Goal: Task Accomplishment & Management: Complete application form

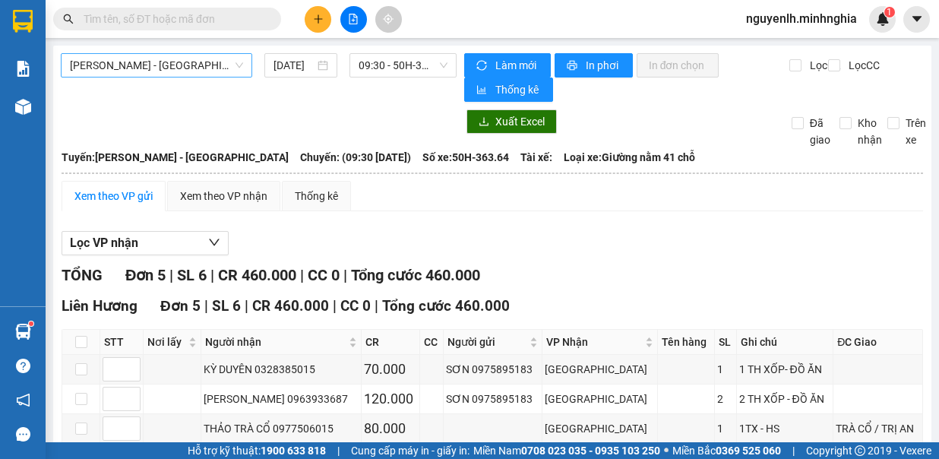
click at [213, 68] on span "[PERSON_NAME] - [GEOGRAPHIC_DATA]" at bounding box center [156, 65] width 173 height 23
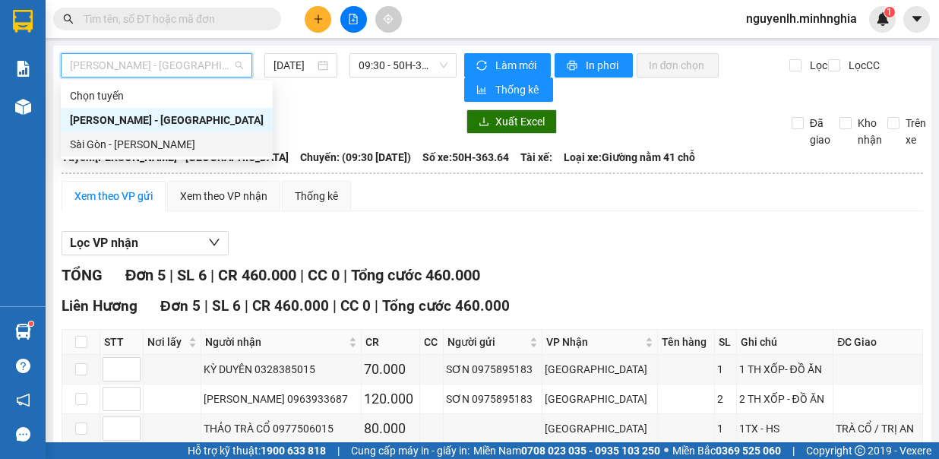
click at [182, 145] on div "Sài Gòn - [PERSON_NAME]" at bounding box center [167, 144] width 194 height 17
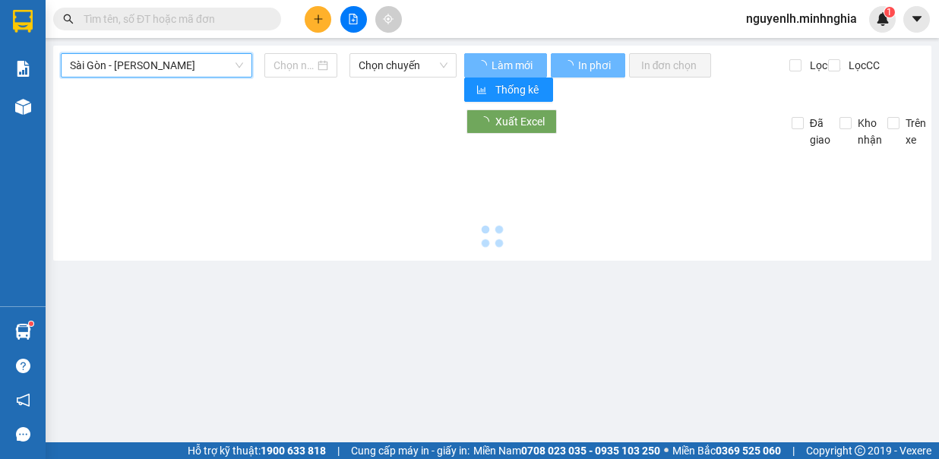
type input "[DATE]"
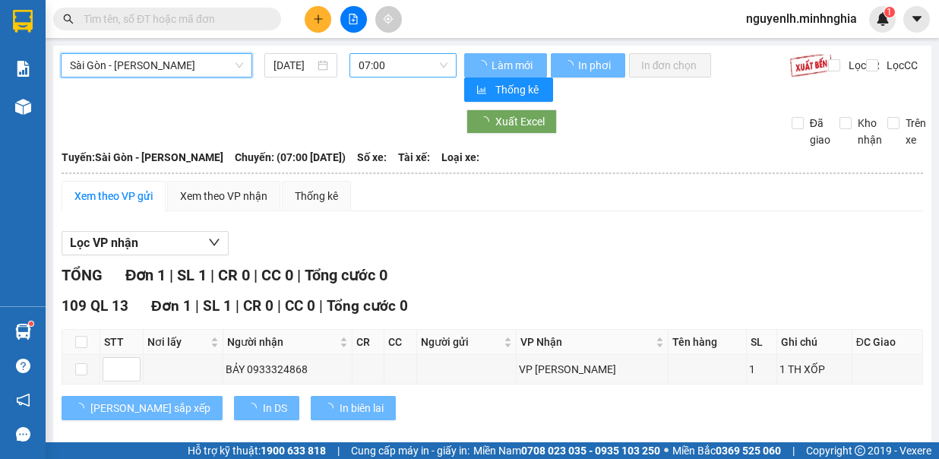
click at [395, 65] on span "07:00" at bounding box center [403, 65] width 89 height 23
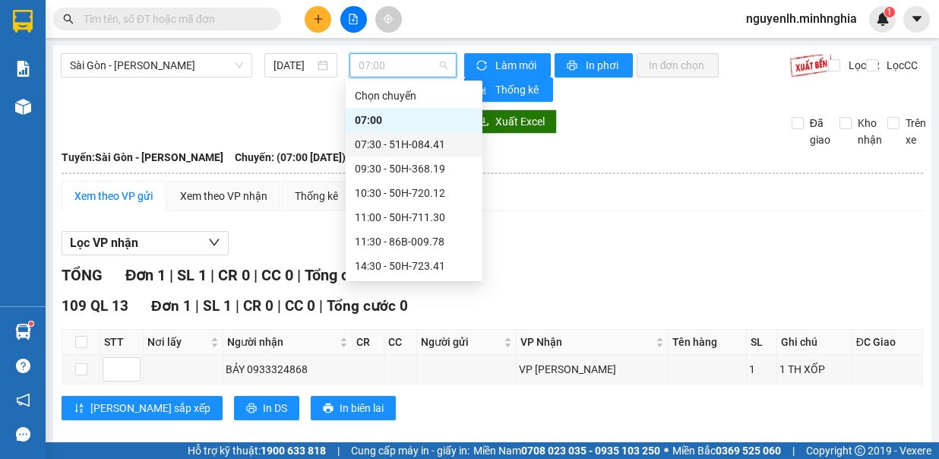
click at [425, 144] on div "07:30 - 51H-084.41" at bounding box center [414, 144] width 118 height 17
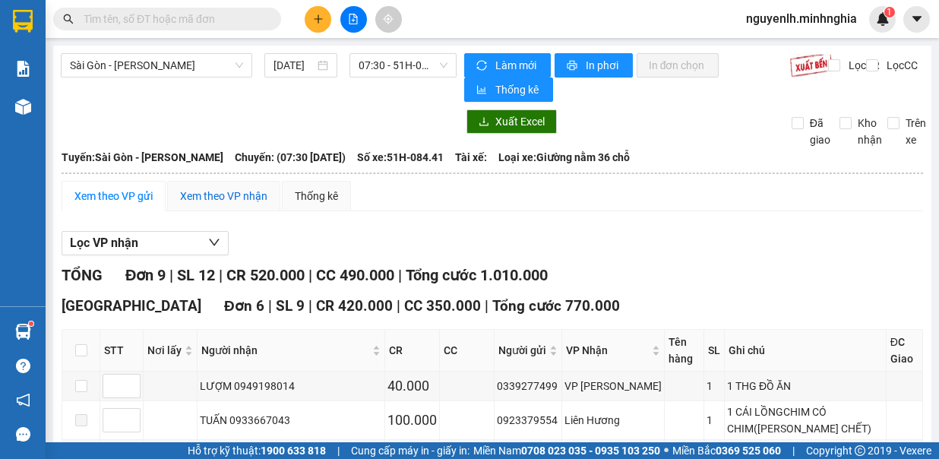
drag, startPoint x: 425, startPoint y: 144, endPoint x: 555, endPoint y: 152, distance: 130.1
click at [243, 189] on div "Xem theo VP nhận" at bounding box center [223, 196] width 87 height 17
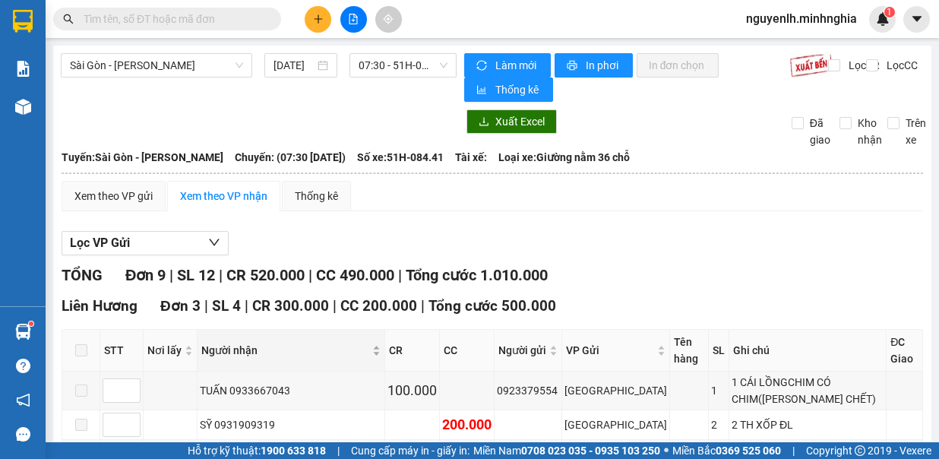
scroll to position [228, 0]
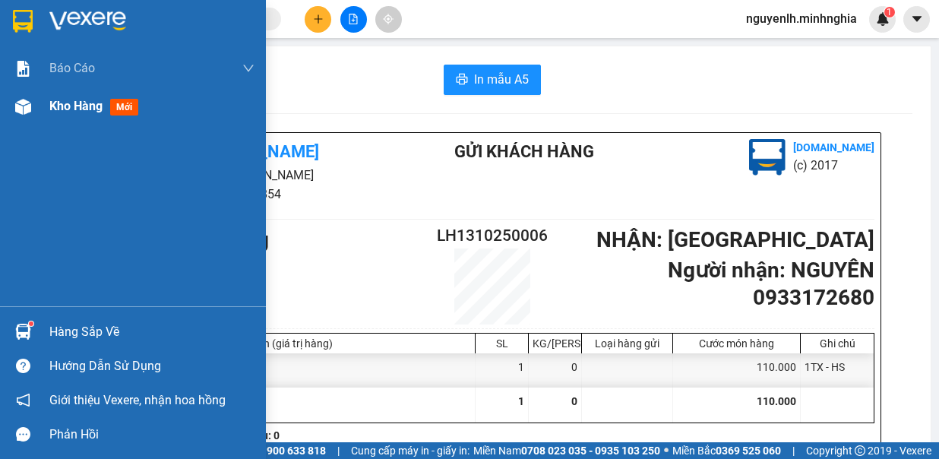
click at [58, 103] on span "Kho hàng" at bounding box center [75, 106] width 53 height 14
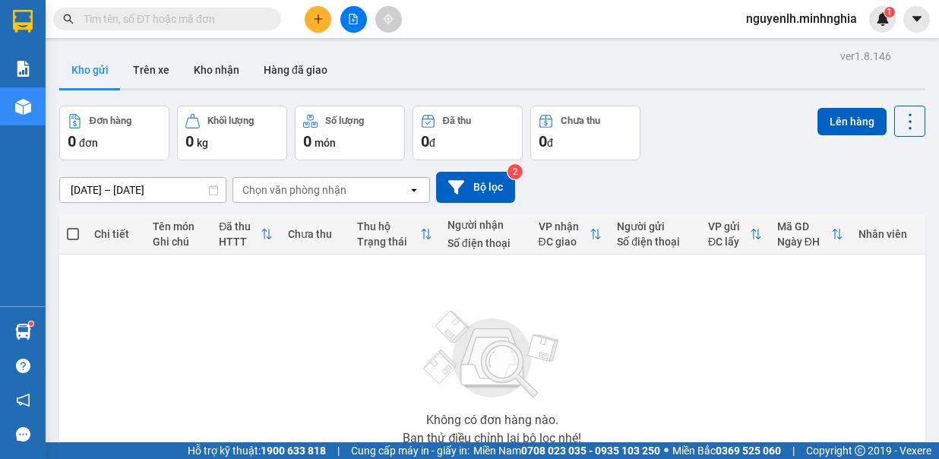
click at [251, 24] on input "text" at bounding box center [173, 19] width 179 height 17
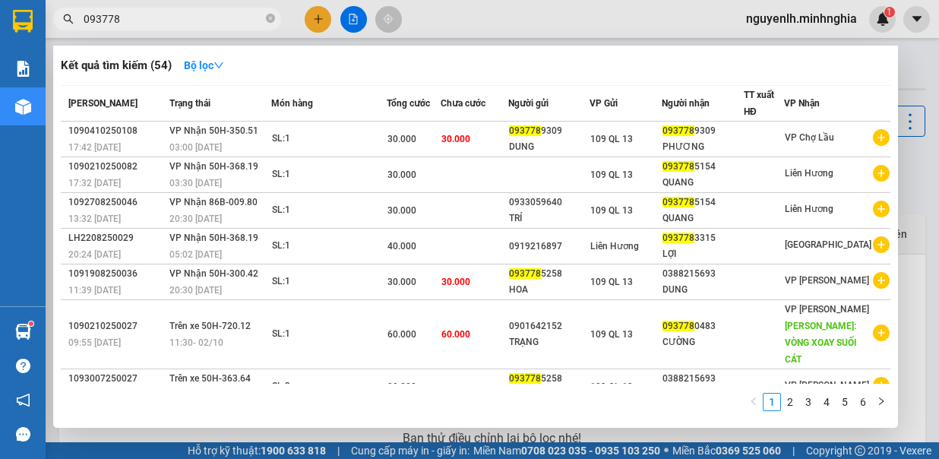
type input "0937780"
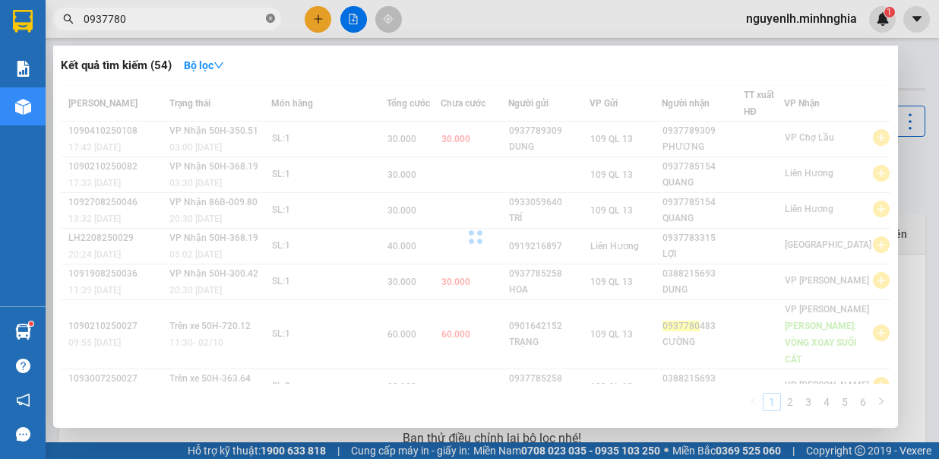
click at [267, 16] on icon "close-circle" at bounding box center [270, 18] width 9 height 9
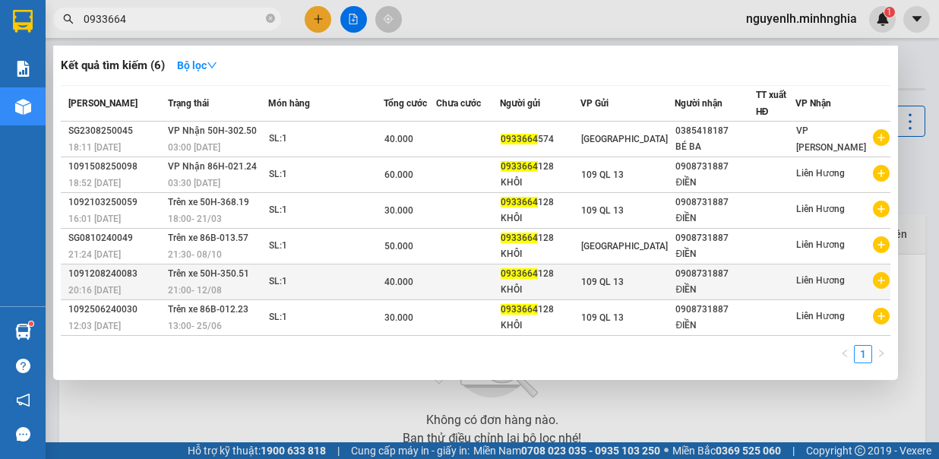
type input "0933664"
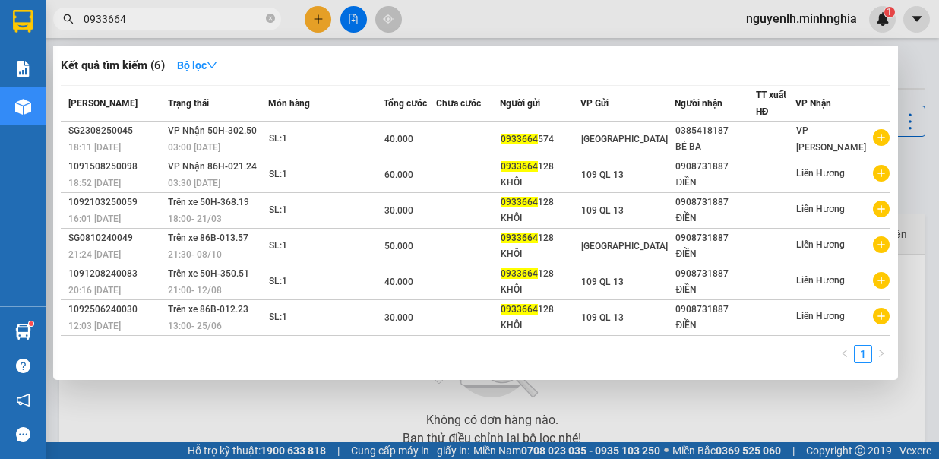
click at [312, 21] on div at bounding box center [469, 229] width 939 height 459
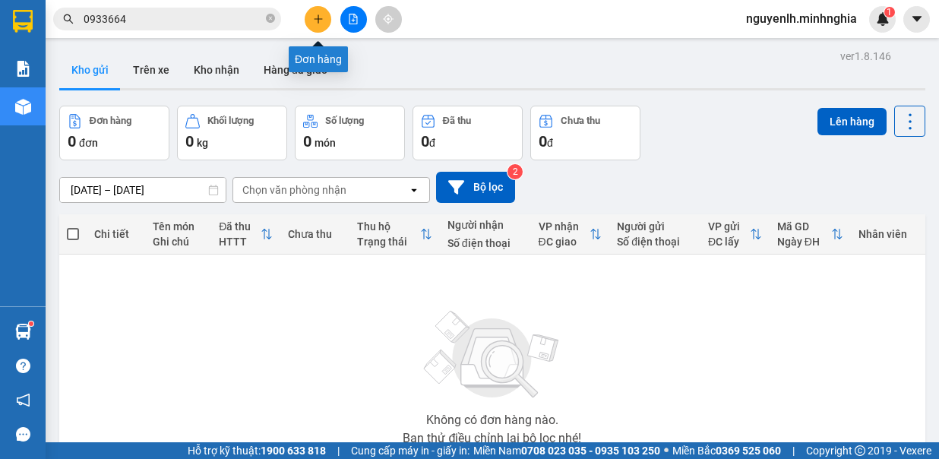
click at [322, 17] on icon "plus" at bounding box center [318, 19] width 11 height 11
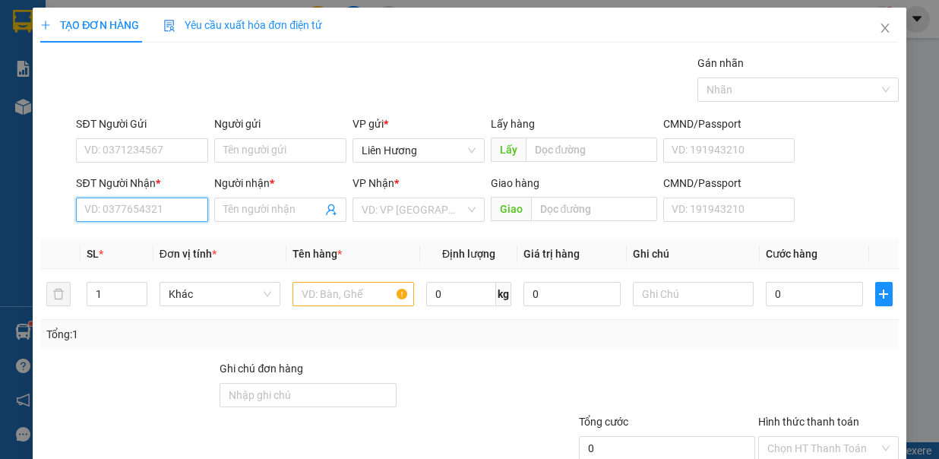
click at [151, 204] on input "SĐT Người Nhận *" at bounding box center [142, 209] width 132 height 24
click at [157, 237] on div "0364427844 - PHƯỢNG" at bounding box center [141, 238] width 115 height 17
type input "0364427844"
type input "PHƯỢNG"
type input "N3 VŨNG TÀU"
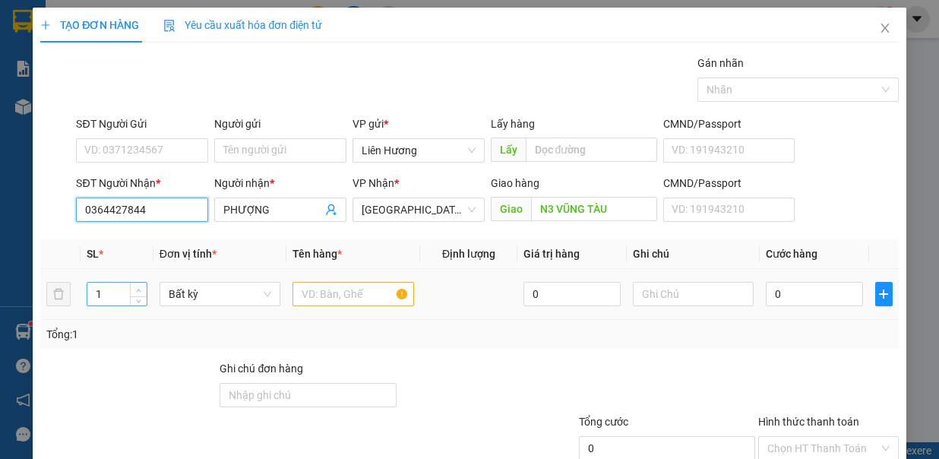
type input "0364427844"
click at [135, 286] on span "up" at bounding box center [138, 290] width 9 height 9
click at [136, 296] on icon "down" at bounding box center [138, 298] width 5 height 5
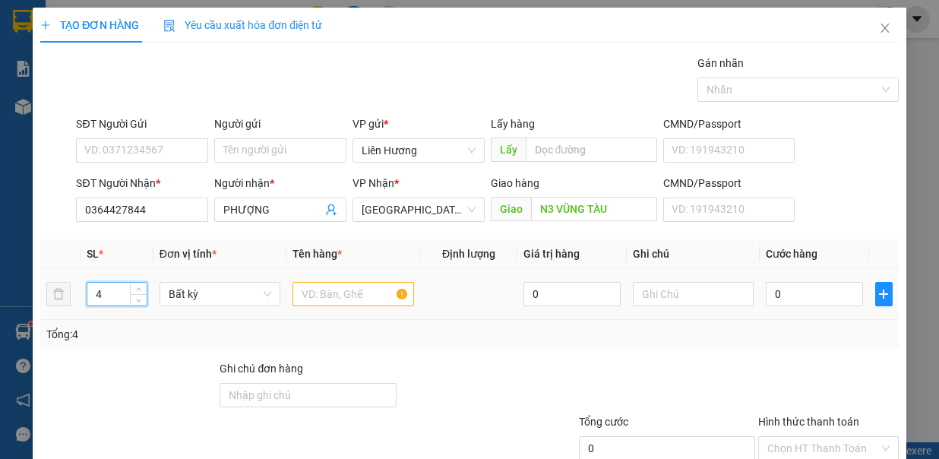
type input "3"
click at [138, 141] on input "SĐT Người Gửi" at bounding box center [142, 150] width 132 height 24
click at [167, 151] on input "SĐT Người Gửi" at bounding box center [142, 150] width 132 height 24
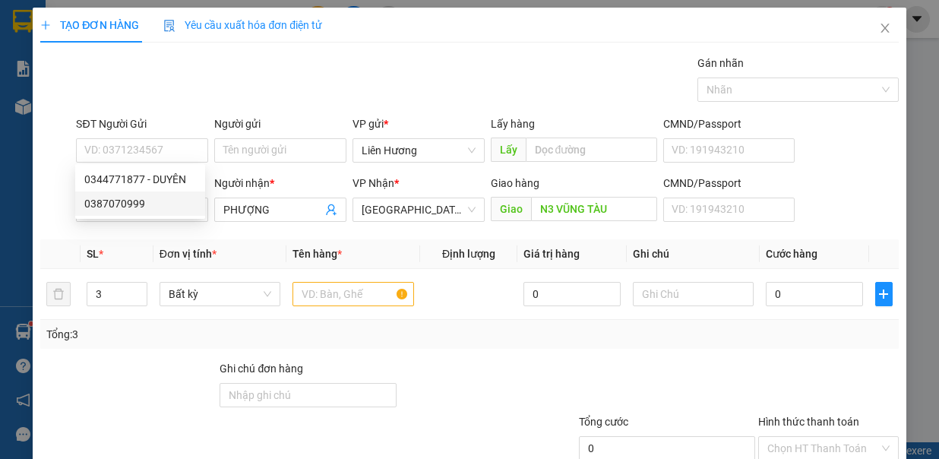
click at [254, 259] on th "Đơn vị tính *" at bounding box center [220, 254] width 134 height 30
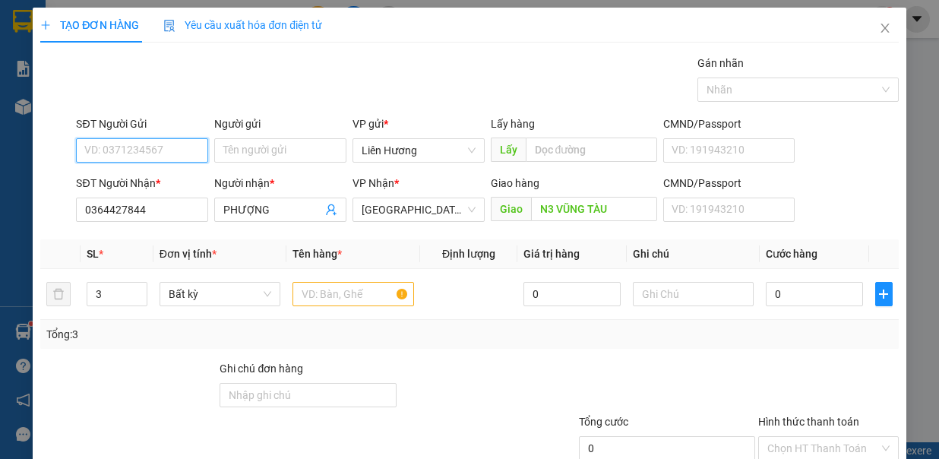
click at [140, 144] on input "SĐT Người Gửi" at bounding box center [142, 150] width 132 height 24
click at [163, 179] on div "0352747016" at bounding box center [140, 179] width 112 height 17
type input "0352747016"
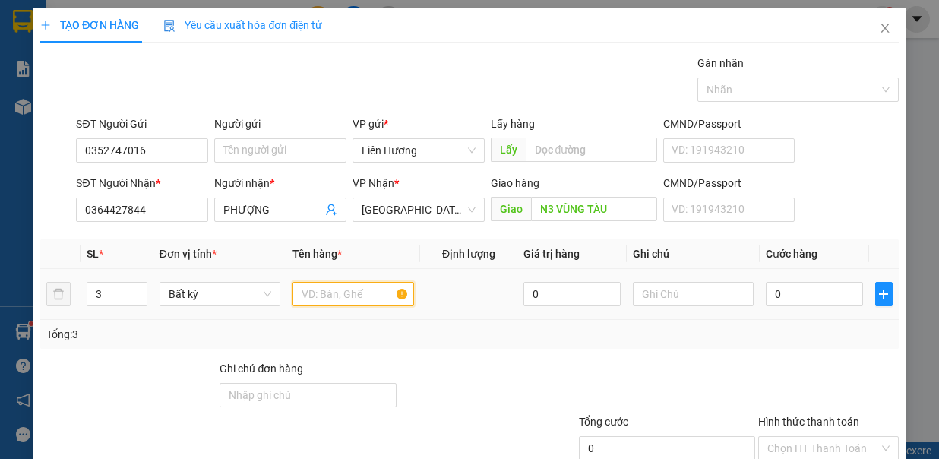
click at [315, 290] on input "text" at bounding box center [353, 294] width 122 height 24
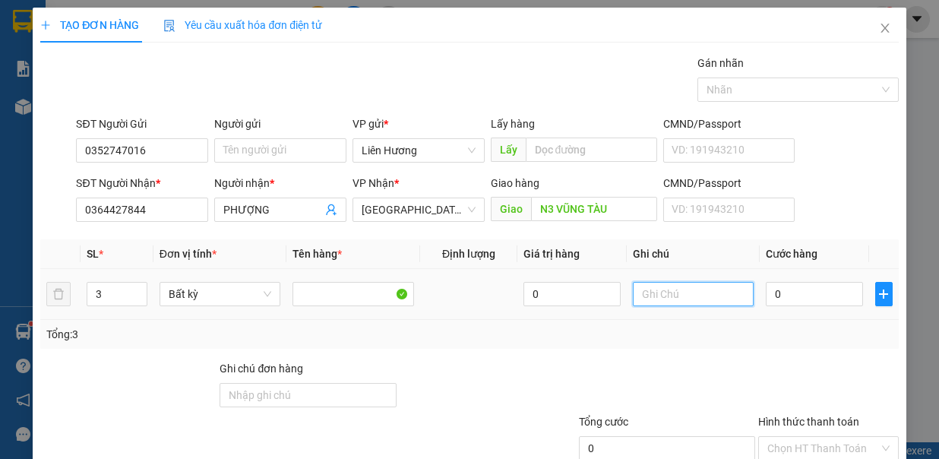
click at [684, 286] on input "text" at bounding box center [694, 294] width 122 height 24
type input "3B TÁO"
click at [823, 292] on input "0" at bounding box center [814, 294] width 97 height 24
type input "1"
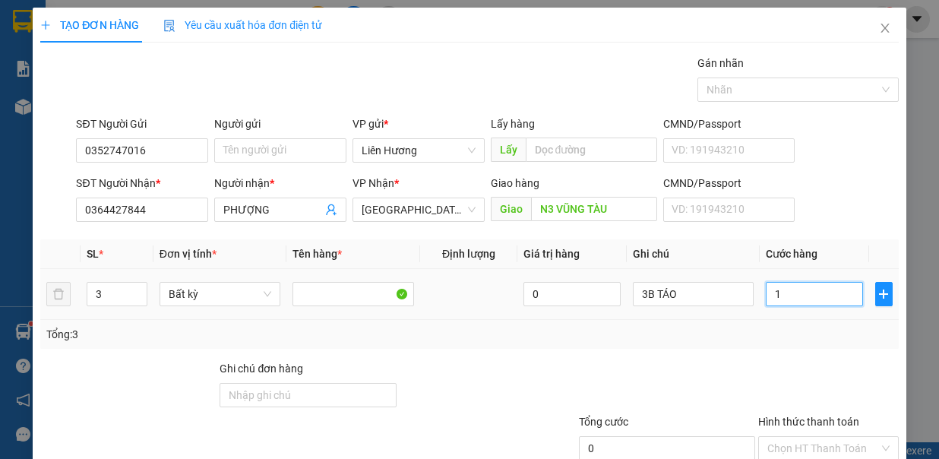
type input "1"
type input "10"
type input "100"
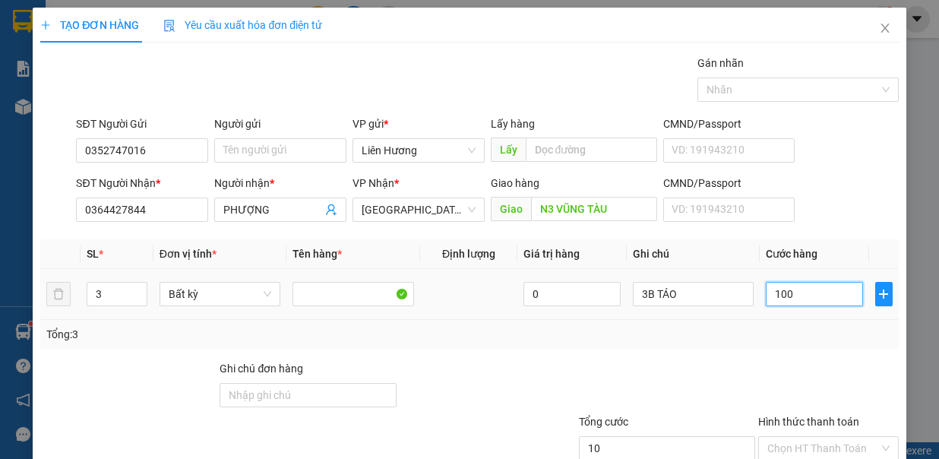
type input "100"
type input "100.000"
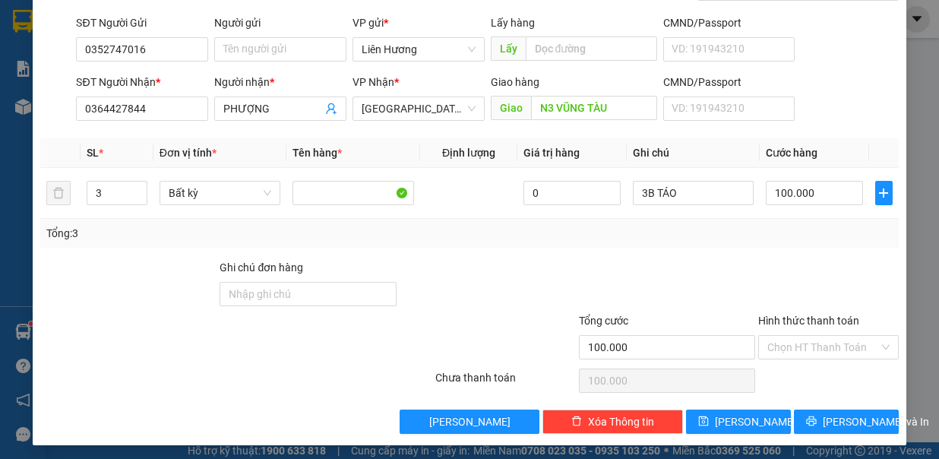
click at [819, 348] on input "Hình thức thanh toán" at bounding box center [823, 347] width 112 height 23
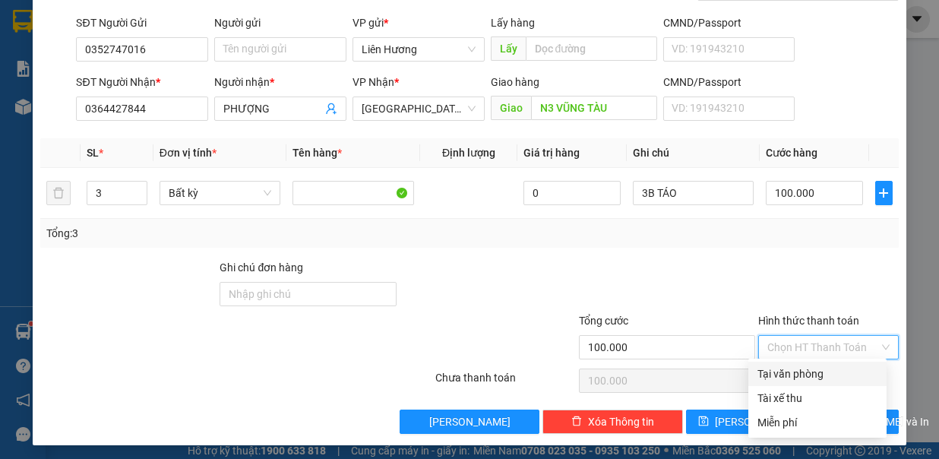
click at [816, 370] on div "Tại văn phòng" at bounding box center [817, 373] width 120 height 17
type input "0"
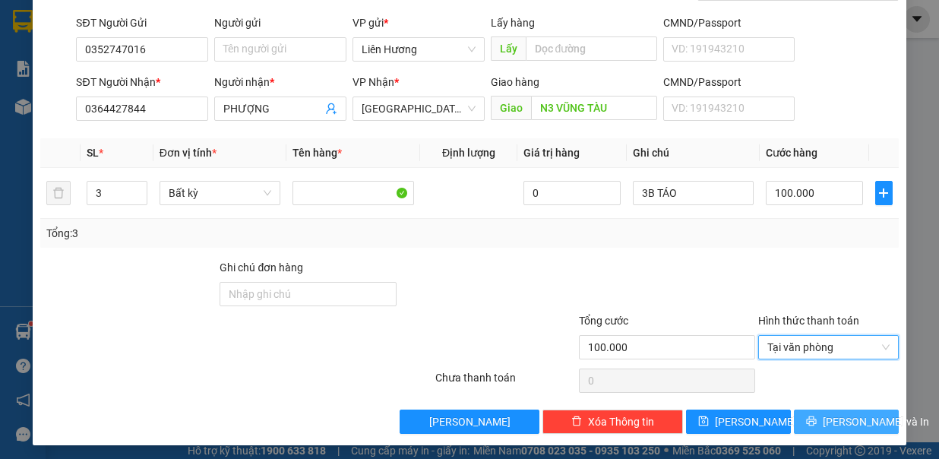
click at [831, 416] on span "Lưu và In" at bounding box center [876, 421] width 106 height 17
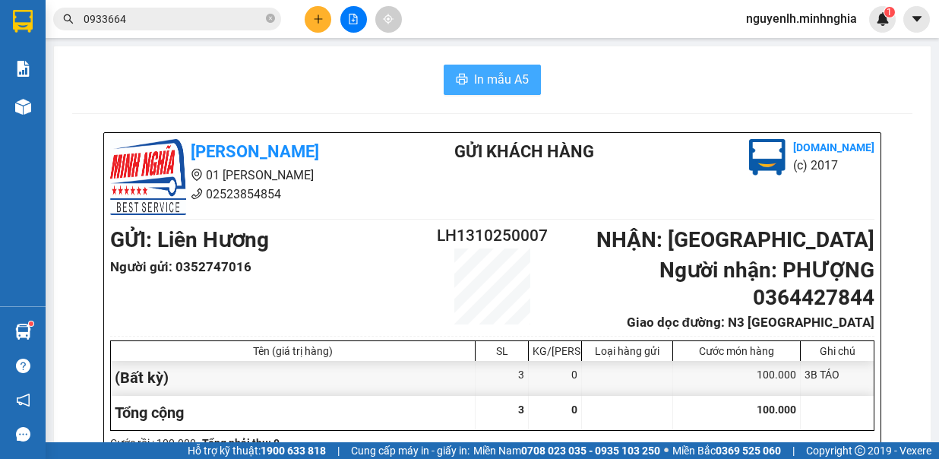
click at [474, 70] on span "In mẫu A5" at bounding box center [501, 79] width 55 height 19
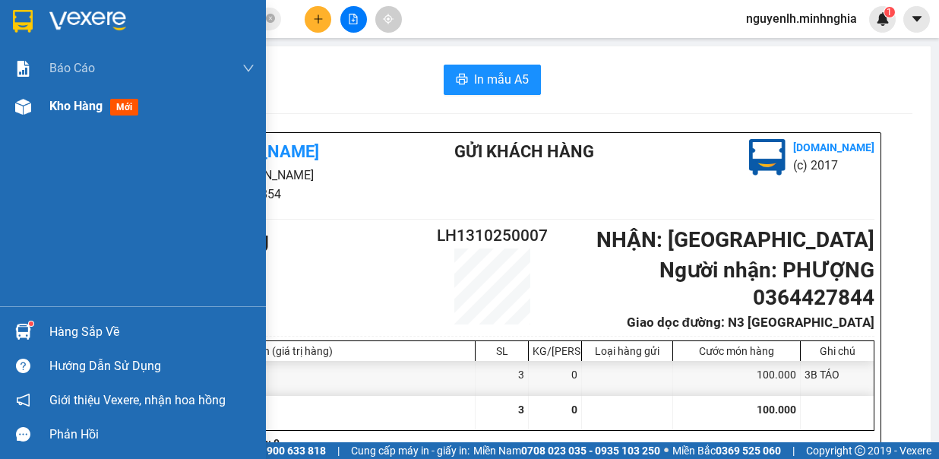
drag, startPoint x: 763, startPoint y: 394, endPoint x: 143, endPoint y: 94, distance: 689.3
click at [29, 105] on img at bounding box center [23, 107] width 16 height 16
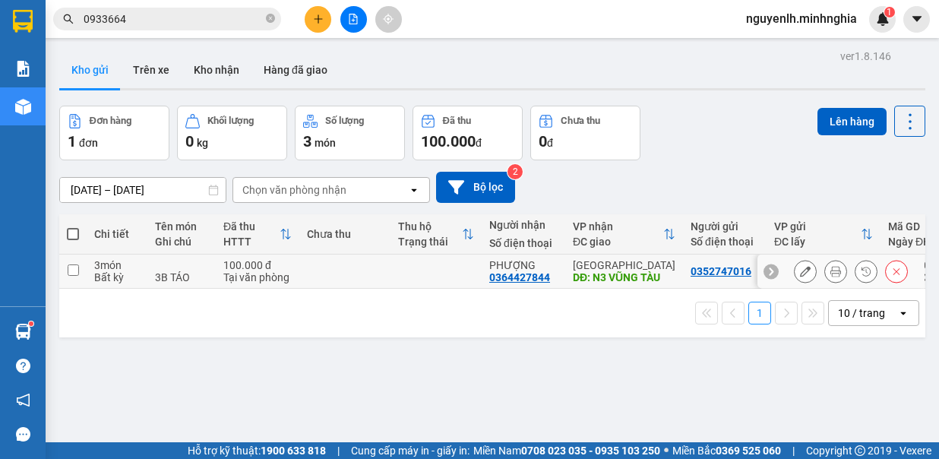
click at [89, 274] on td "3 món Bất kỳ" at bounding box center [117, 271] width 61 height 34
checkbox input "true"
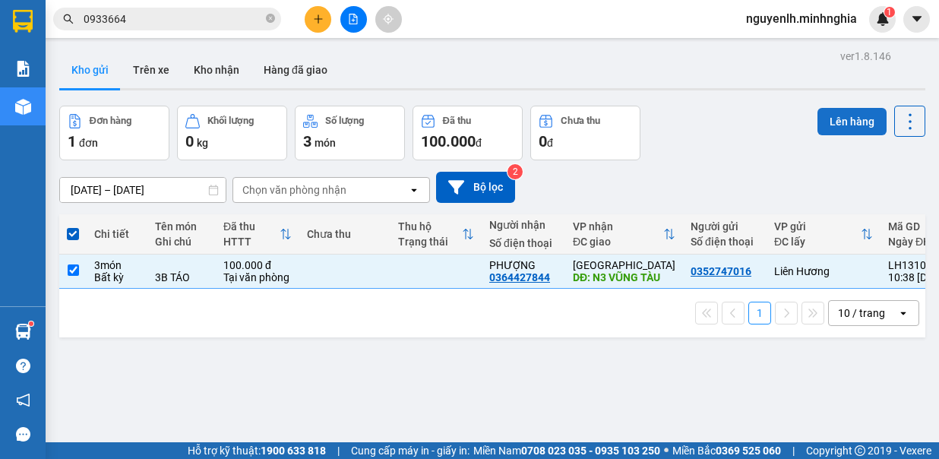
click at [859, 128] on button "Lên hàng" at bounding box center [851, 121] width 69 height 27
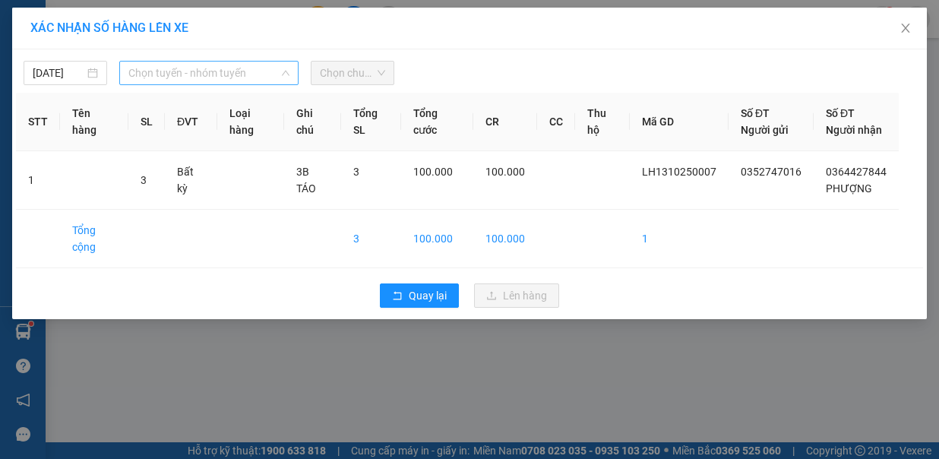
click at [182, 81] on span "Chọn tuyến - nhóm tuyến" at bounding box center [208, 73] width 161 height 23
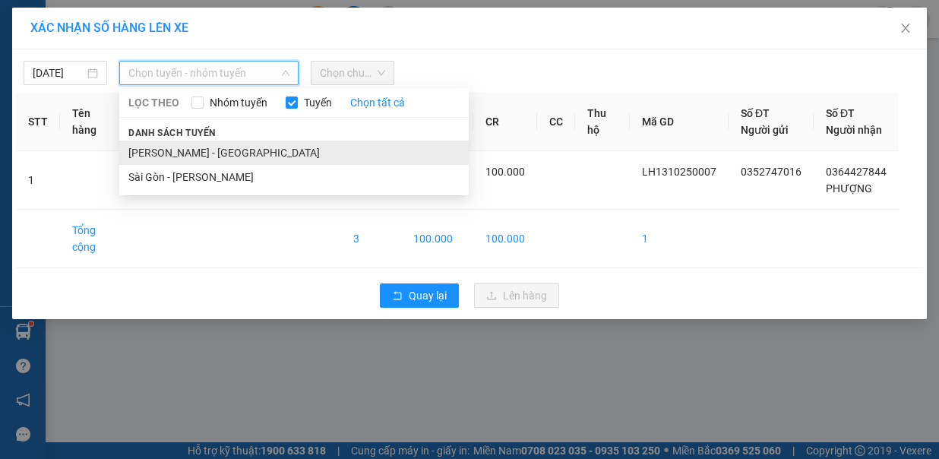
click at [188, 141] on li "[PERSON_NAME] - [GEOGRAPHIC_DATA]" at bounding box center [293, 153] width 349 height 24
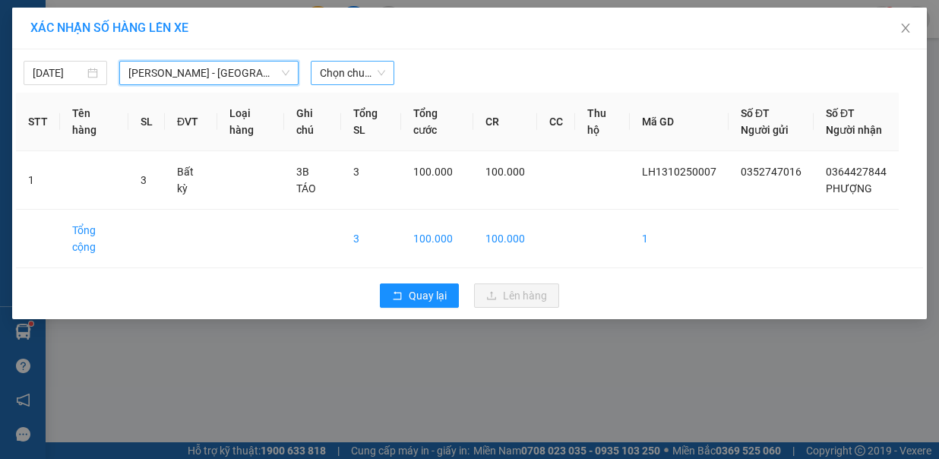
click at [340, 67] on span "Chọn chuyến" at bounding box center [352, 73] width 65 height 23
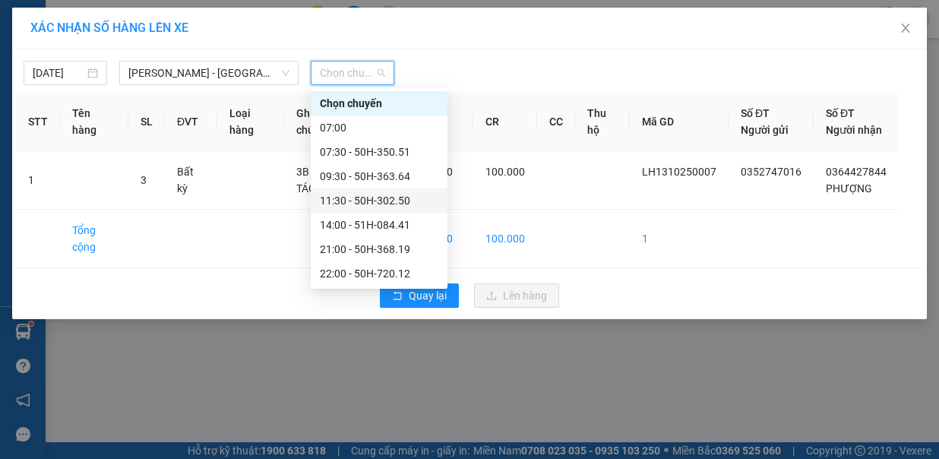
click at [355, 204] on div "11:30 - 50H-302.50" at bounding box center [379, 200] width 118 height 17
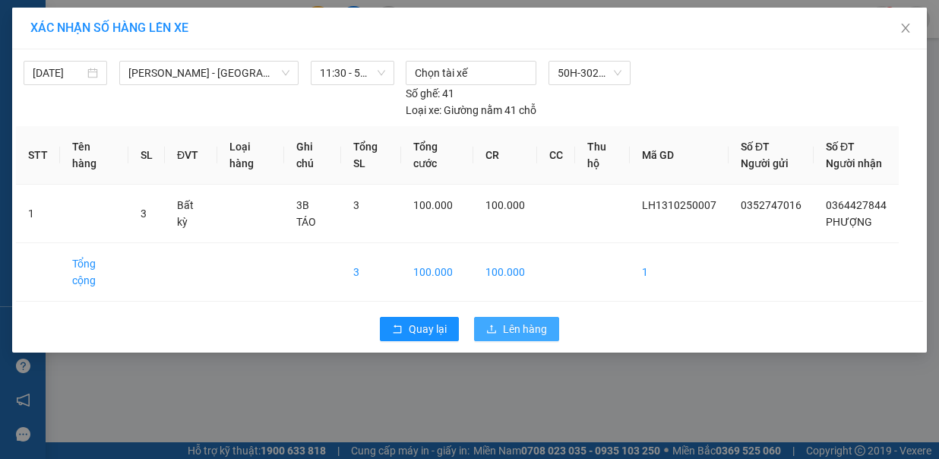
click at [522, 321] on span "Lên hàng" at bounding box center [525, 329] width 44 height 17
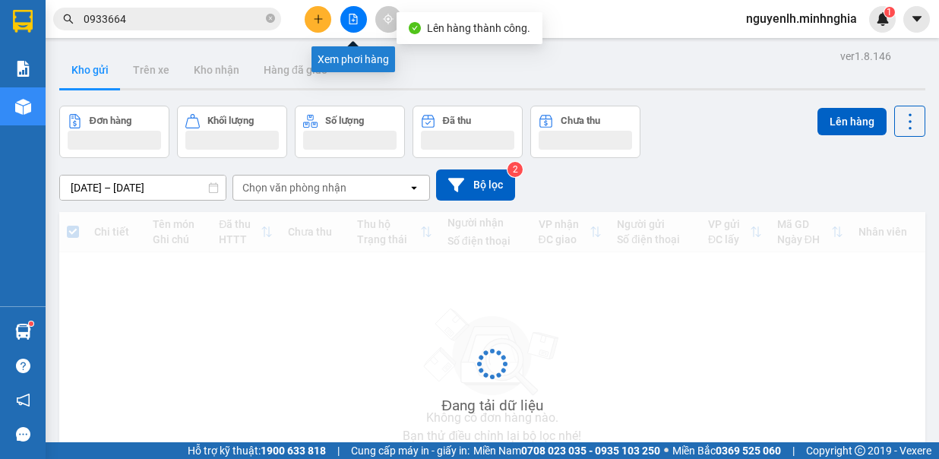
click at [355, 14] on icon "file-add" at bounding box center [353, 19] width 11 height 11
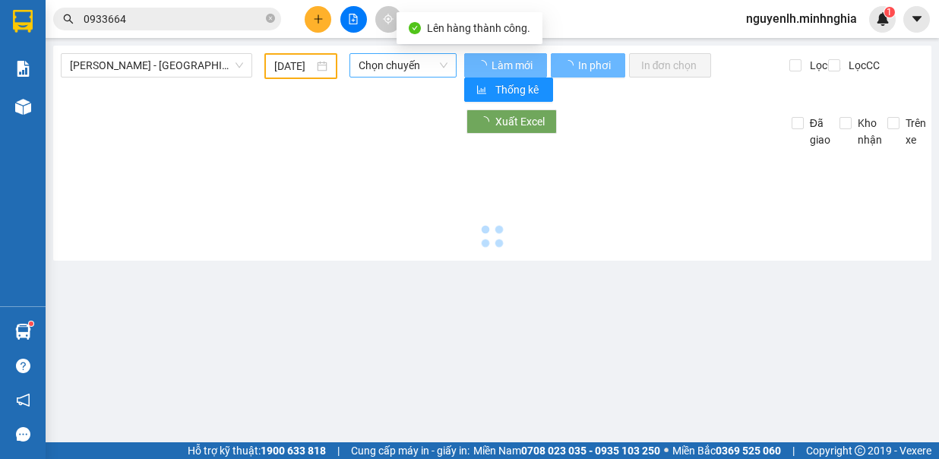
type input "[DATE]"
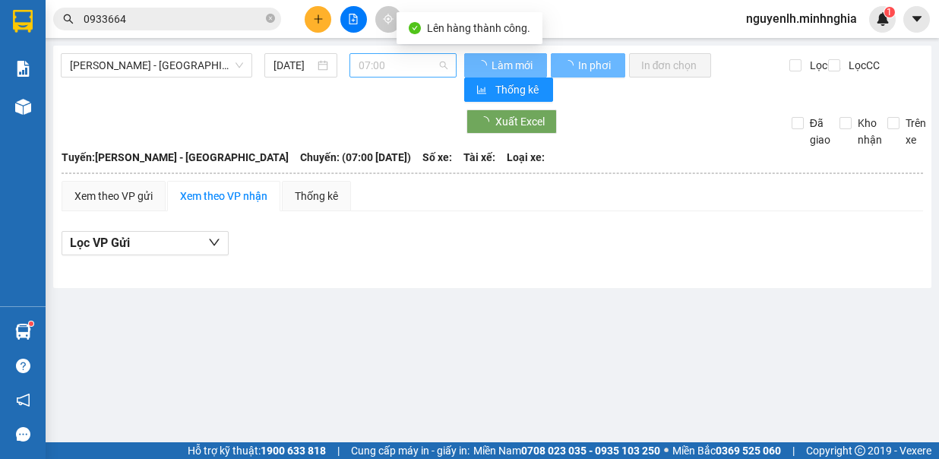
click at [422, 58] on span "07:00" at bounding box center [403, 65] width 89 height 23
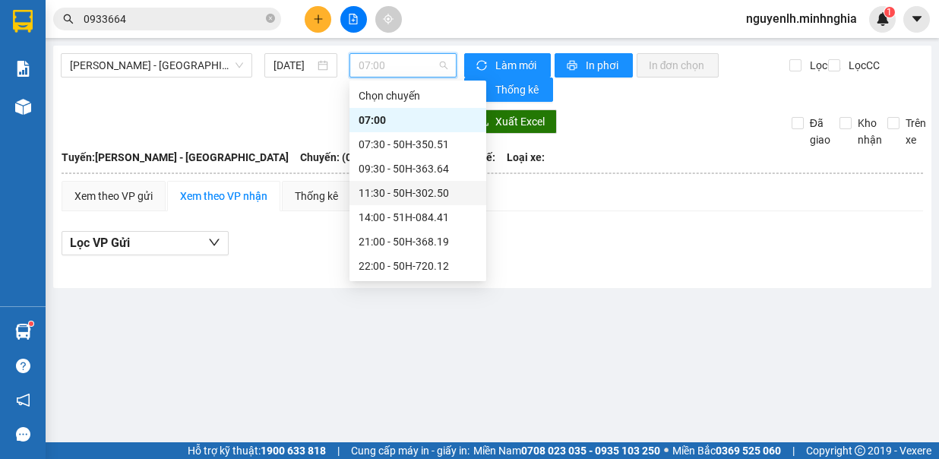
click at [431, 183] on div "11:30 - 50H-302.50" at bounding box center [417, 193] width 137 height 24
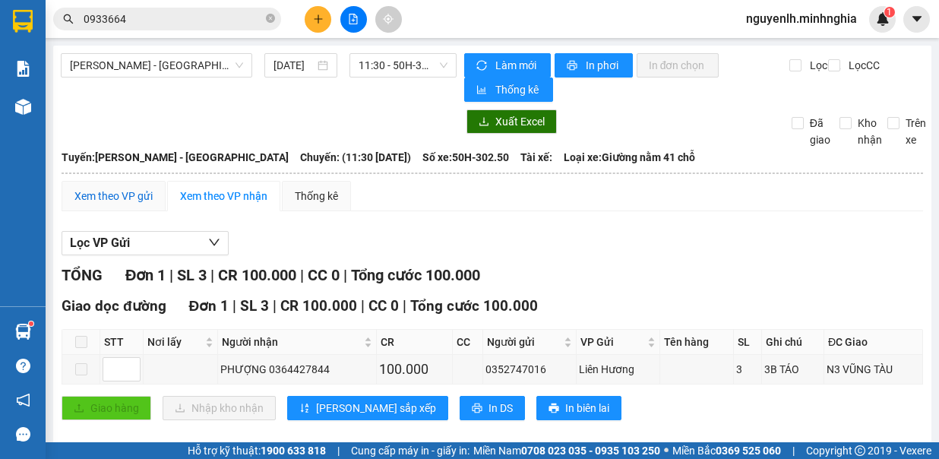
click at [134, 201] on div "Xem theo VP gửi" at bounding box center [113, 196] width 78 height 17
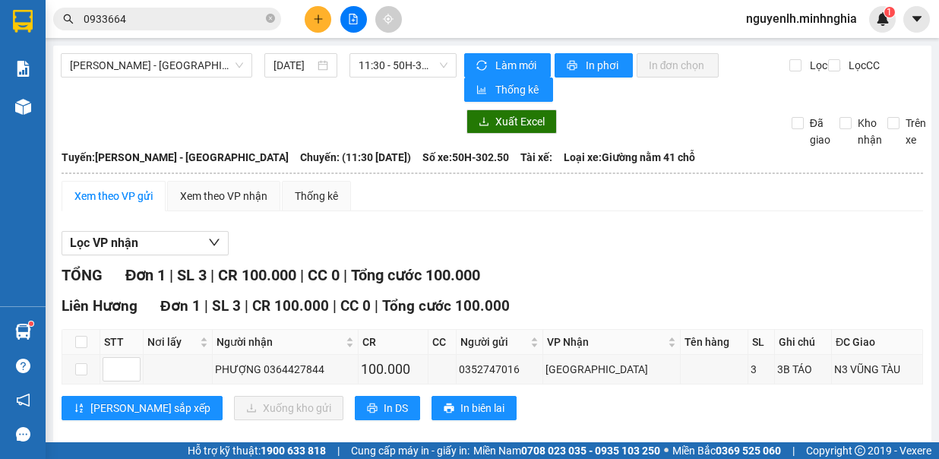
scroll to position [15, 0]
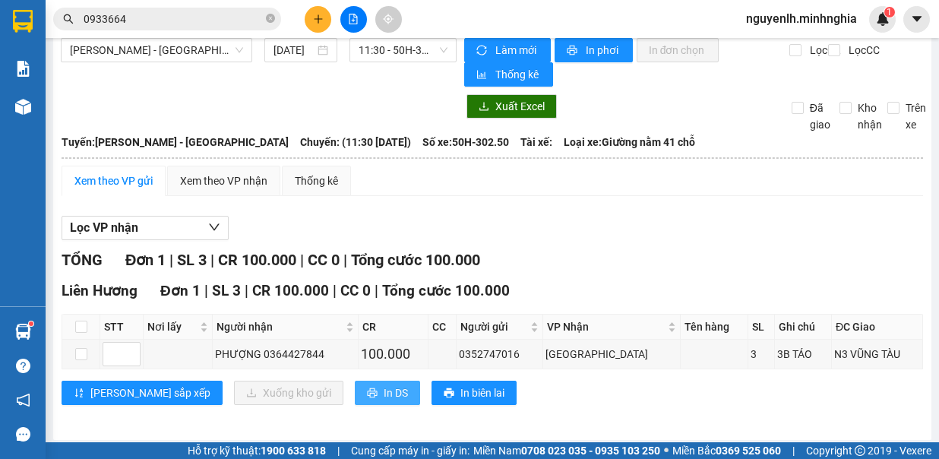
click at [355, 389] on button "In DS" at bounding box center [387, 393] width 65 height 24
click at [312, 12] on button at bounding box center [318, 19] width 27 height 27
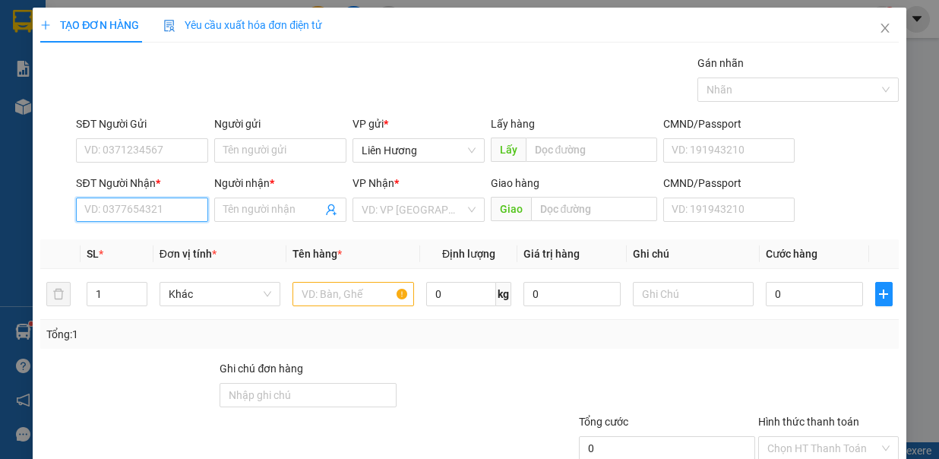
click at [156, 206] on input "SĐT Người Nhận *" at bounding box center [142, 209] width 132 height 24
type input "0795431286"
click at [270, 206] on input "Người nhận *" at bounding box center [272, 209] width 99 height 17
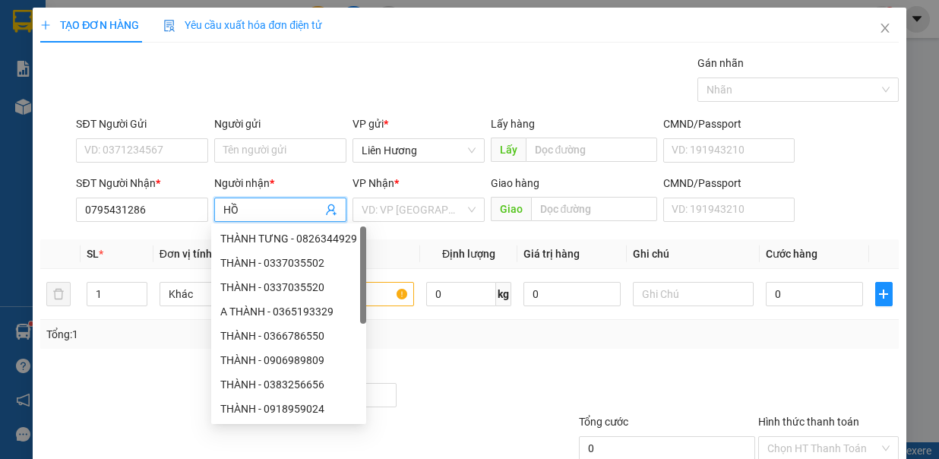
type input "H"
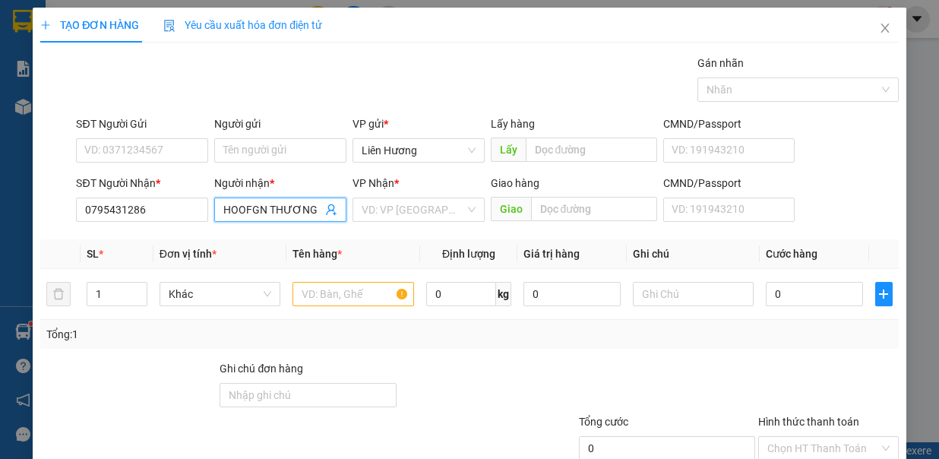
click at [261, 204] on input "HOOFGN THƯƠNG" at bounding box center [272, 209] width 99 height 17
type input "HỒNG THƯƠNG"
click at [385, 204] on input "search" at bounding box center [413, 209] width 103 height 23
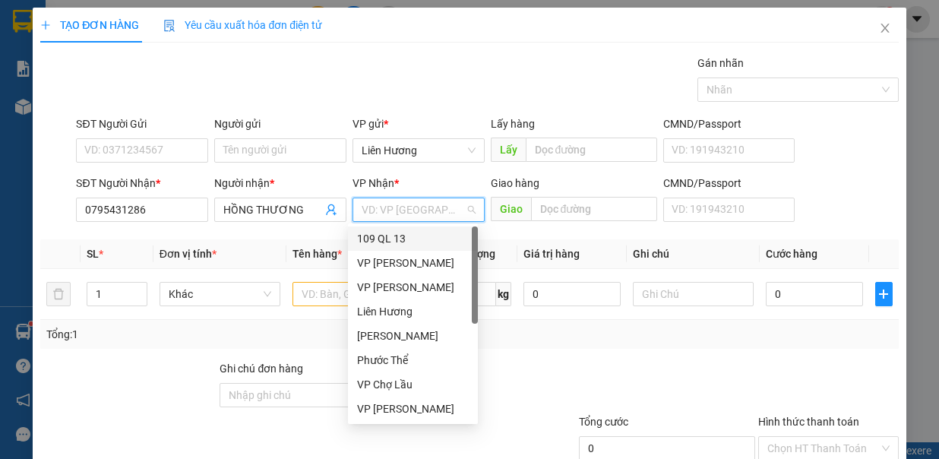
scroll to position [73, 0]
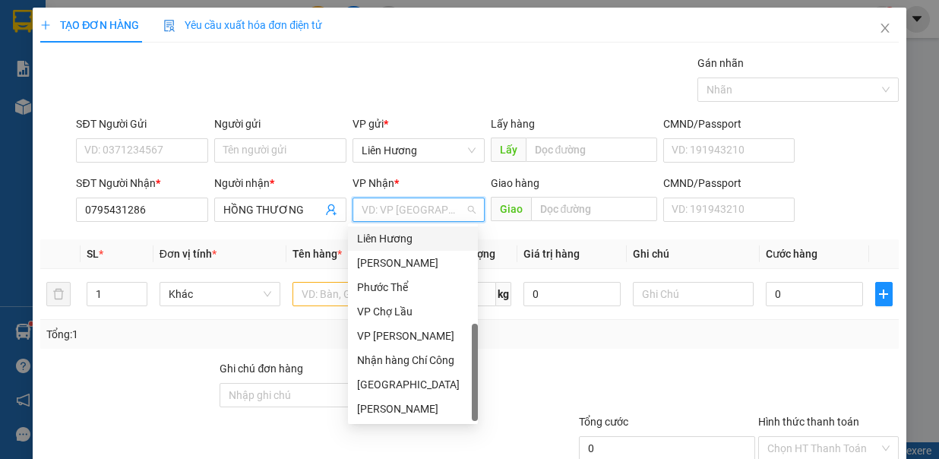
click at [406, 211] on input "search" at bounding box center [413, 209] width 103 height 23
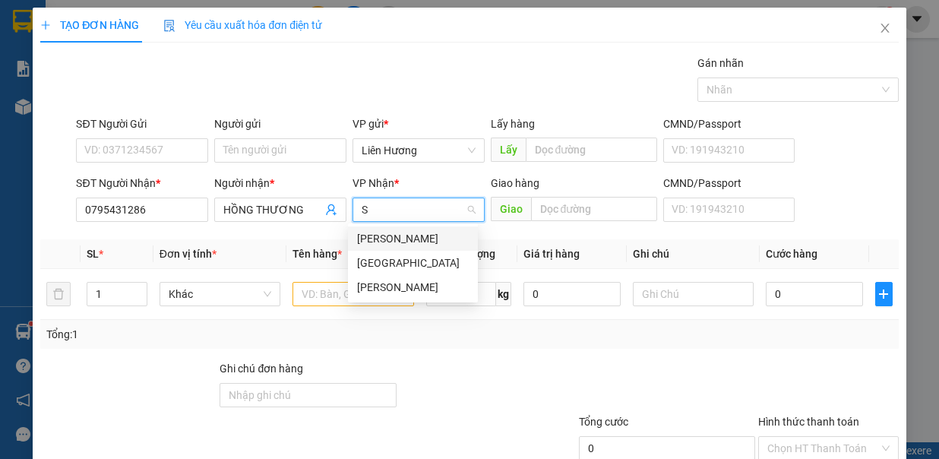
scroll to position [0, 0]
type input "SÀI"
click at [392, 238] on div "[GEOGRAPHIC_DATA]" at bounding box center [413, 238] width 112 height 17
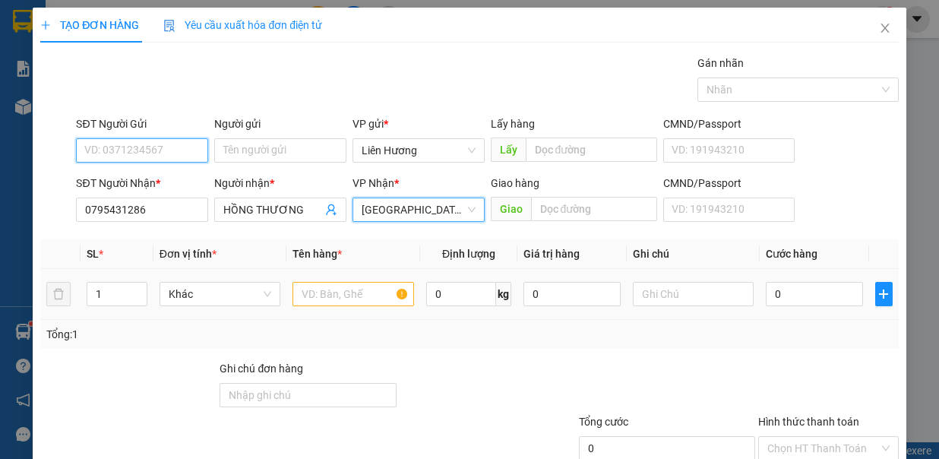
click at [185, 149] on input "SĐT Người Gửi" at bounding box center [142, 150] width 132 height 24
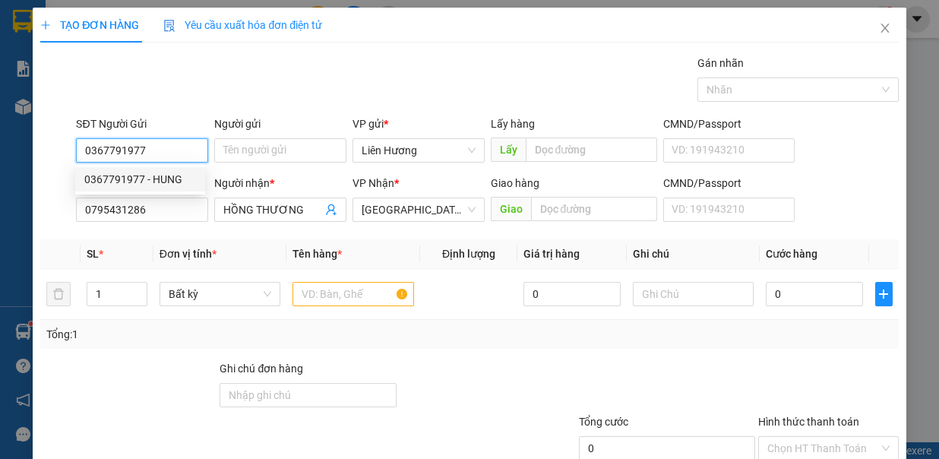
scroll to position [101, 0]
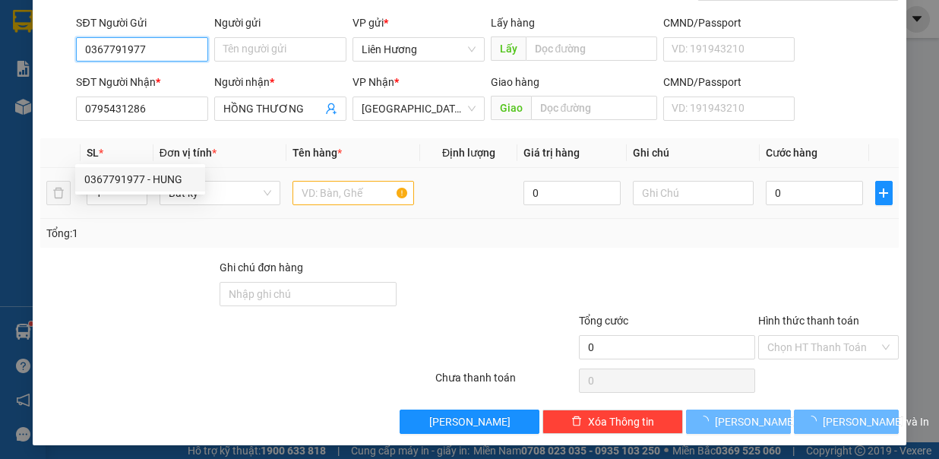
type input "0367791977"
click at [355, 197] on input "text" at bounding box center [353, 193] width 122 height 24
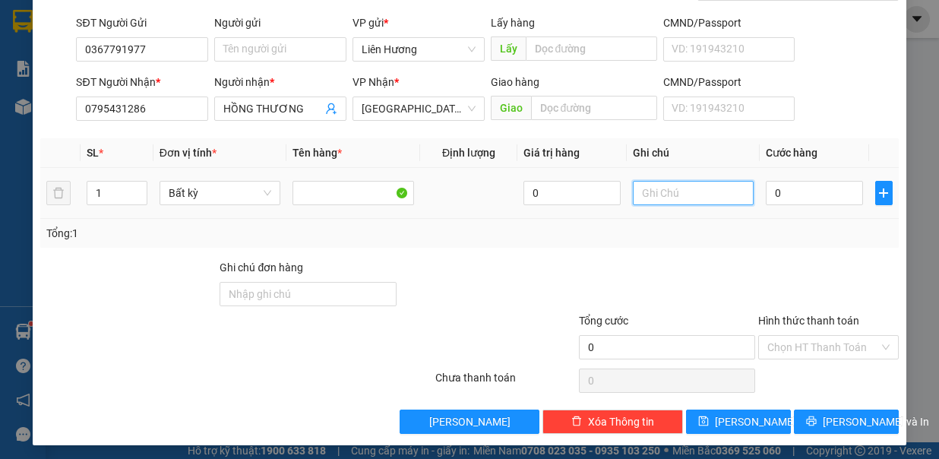
click at [633, 200] on input "text" at bounding box center [694, 193] width 122 height 24
type input "1 TH NHO"
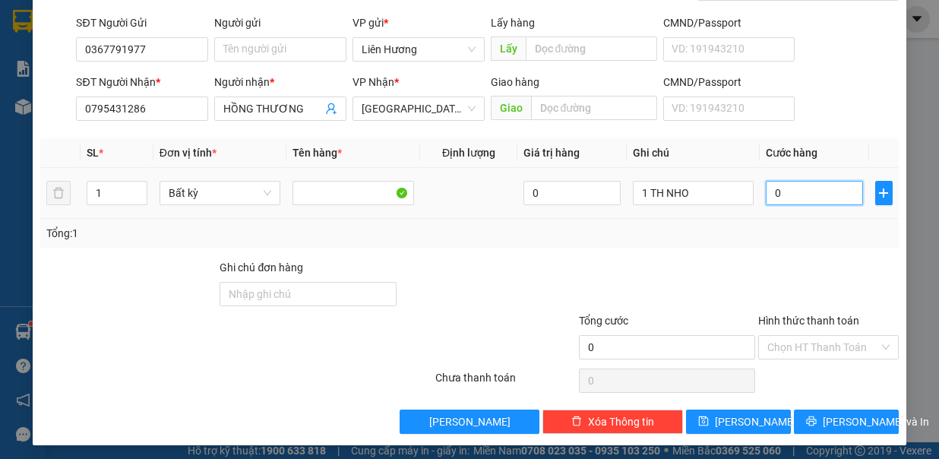
type input "5"
type input "50"
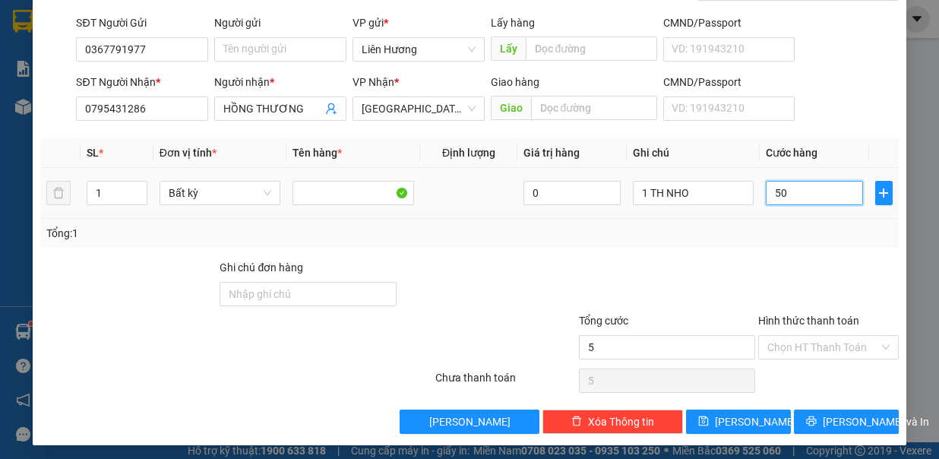
type input "50"
type input "50.000"
drag, startPoint x: 811, startPoint y: 338, endPoint x: 800, endPoint y: 384, distance: 47.0
click at [811, 339] on input "Hình thức thanh toán" at bounding box center [823, 347] width 112 height 23
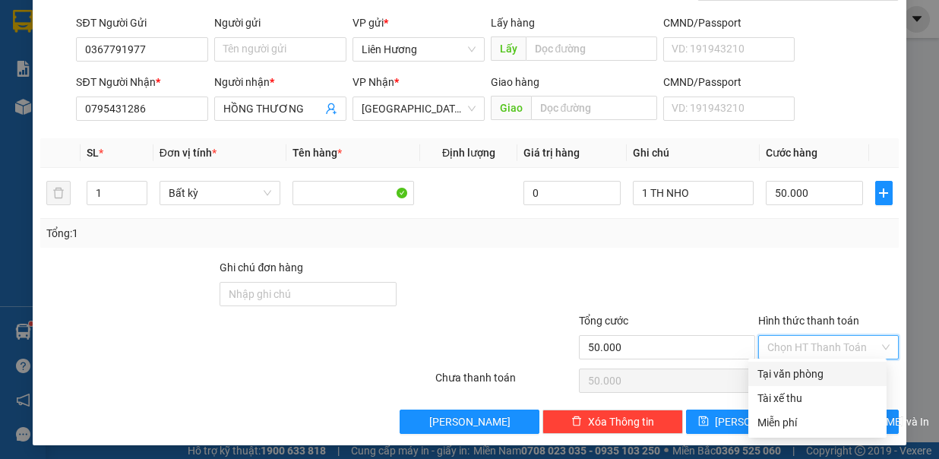
click at [809, 374] on div "Tại văn phòng" at bounding box center [817, 373] width 120 height 17
type input "0"
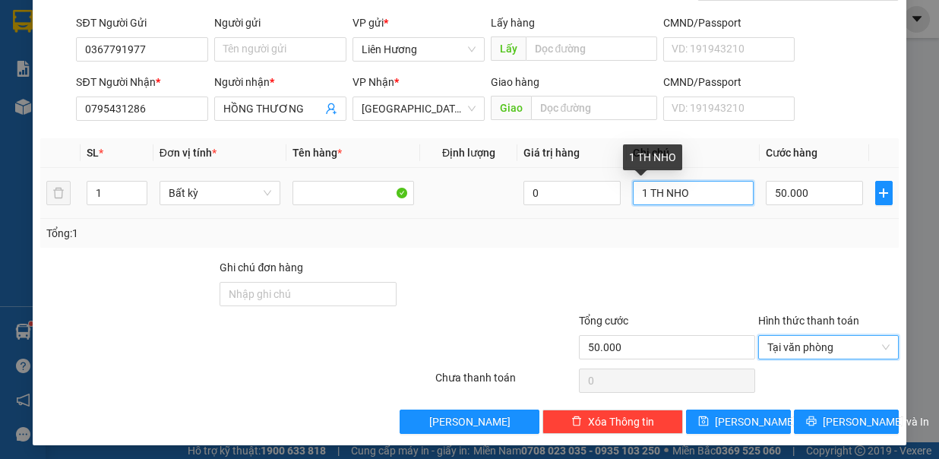
click at [652, 194] on input "1 TH NHO" at bounding box center [694, 193] width 122 height 24
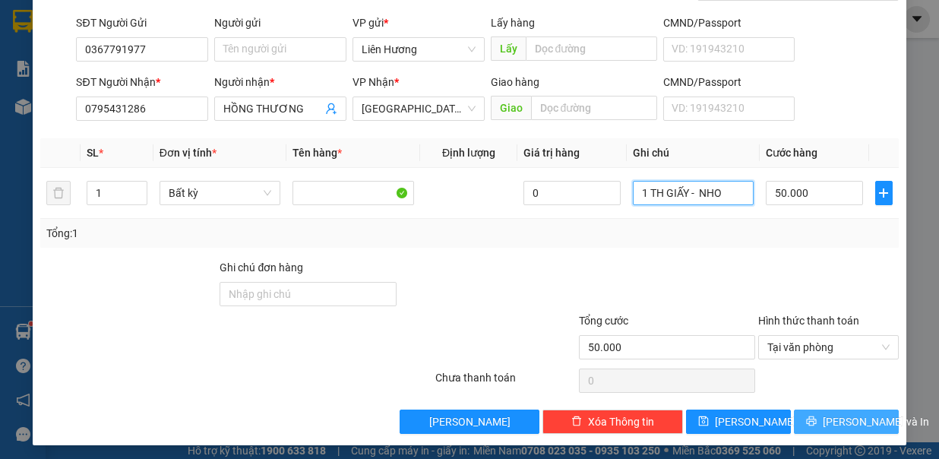
type input "1 TH GIẤY - NHO"
click at [811, 417] on icon "printer" at bounding box center [811, 420] width 11 height 11
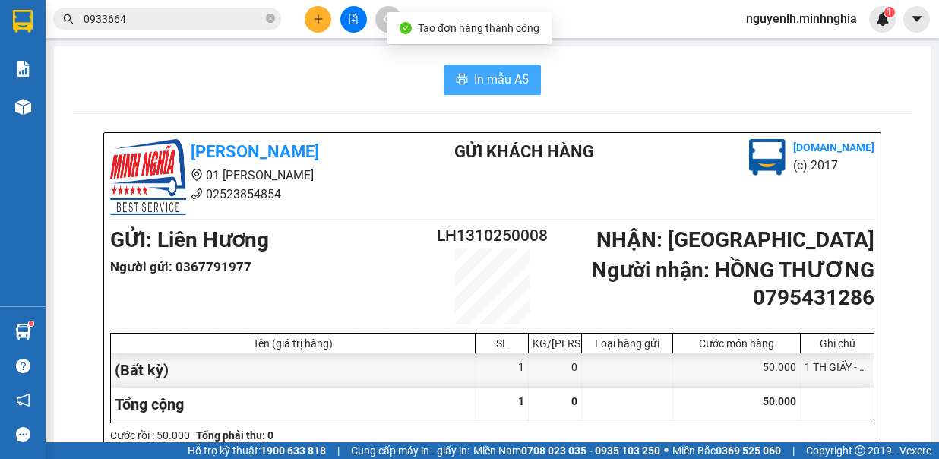
click at [457, 68] on button "In mẫu A5" at bounding box center [492, 80] width 97 height 30
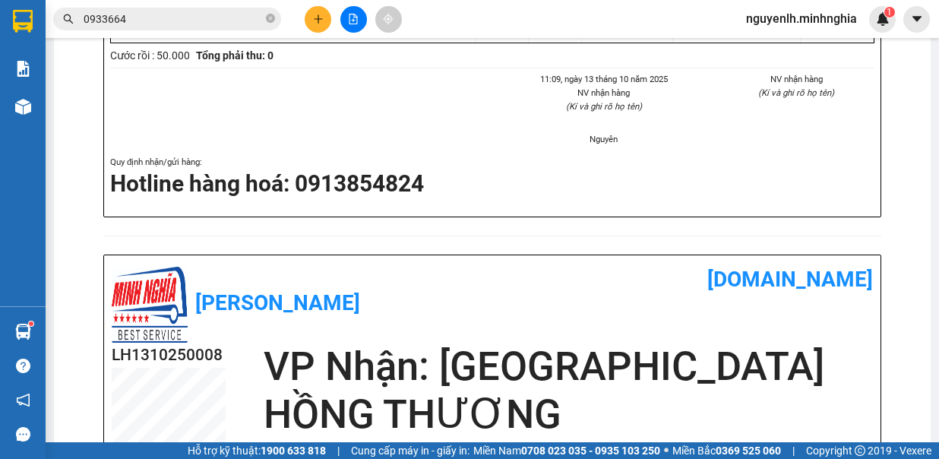
scroll to position [304, 0]
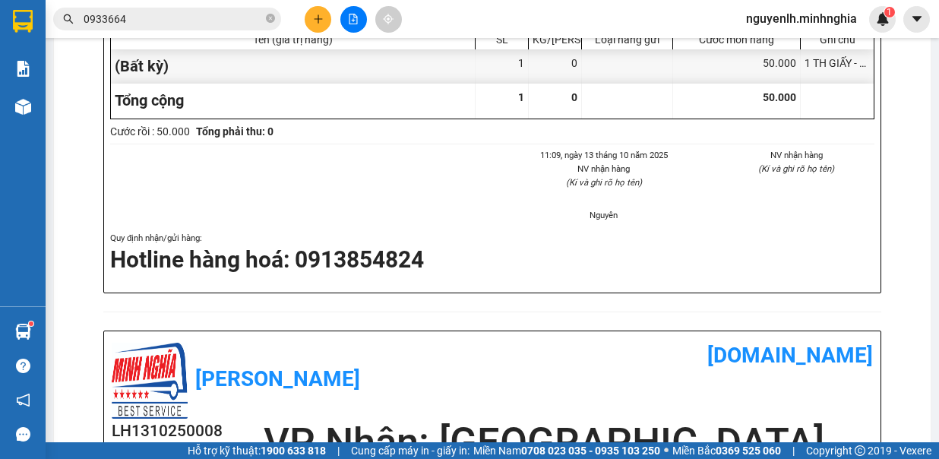
click at [316, 17] on icon "plus" at bounding box center [318, 19] width 11 height 11
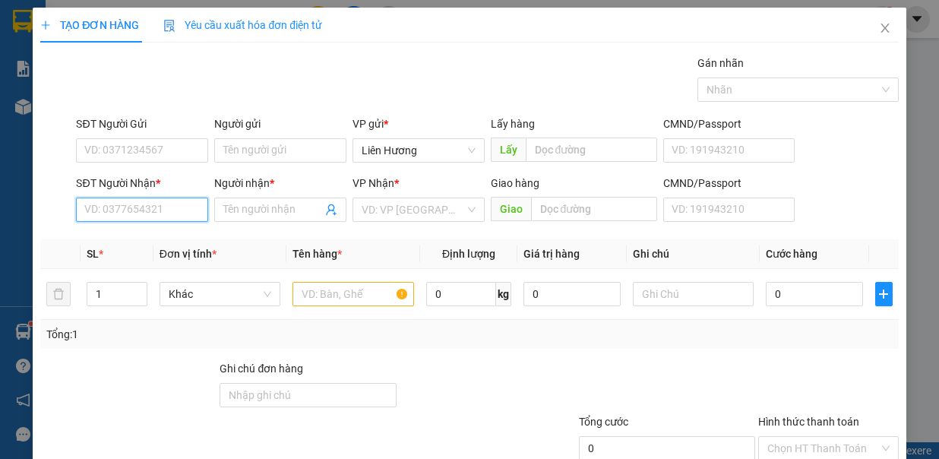
click at [141, 207] on input "SĐT Người Nhận *" at bounding box center [142, 209] width 132 height 24
click at [140, 240] on div "0366099558 - MINH" at bounding box center [140, 238] width 112 height 17
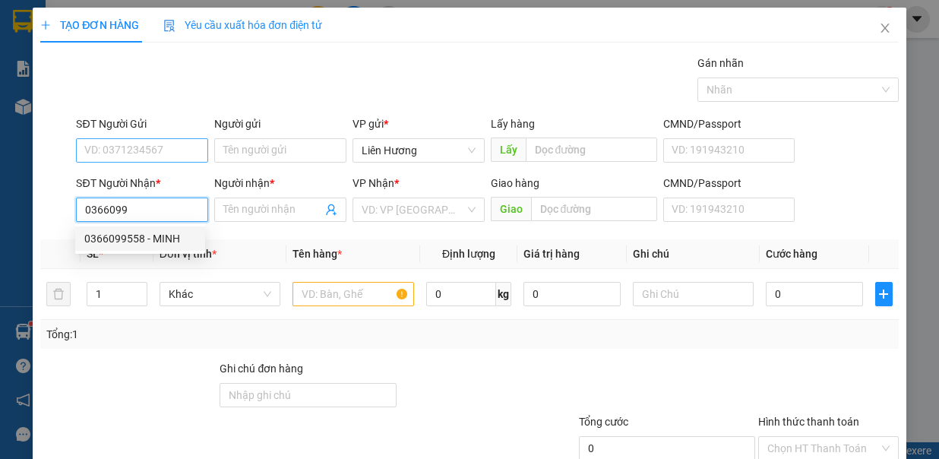
type input "0366099558"
click at [152, 151] on input "SĐT Người Gửi" at bounding box center [142, 150] width 132 height 24
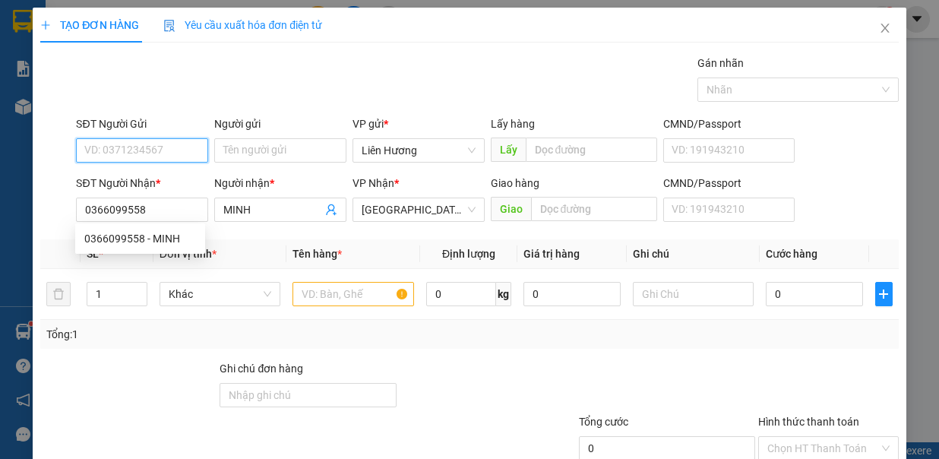
type input "MINH"
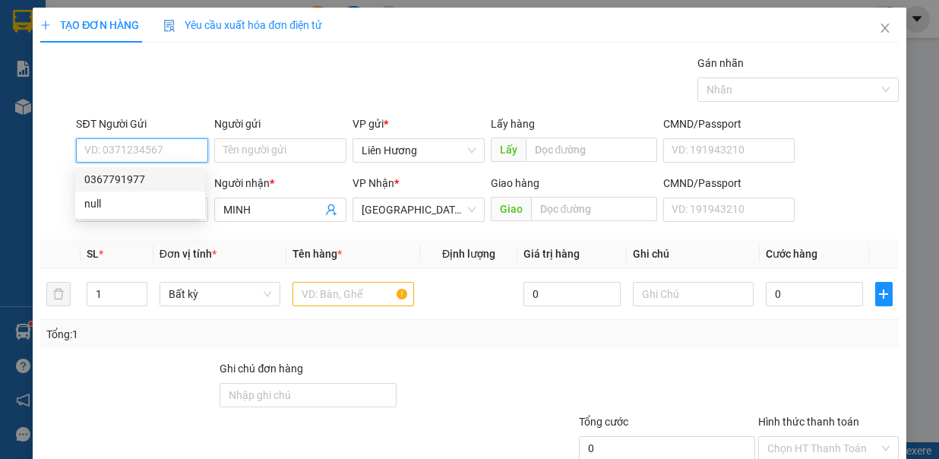
click at [153, 179] on div "0367791977" at bounding box center [140, 179] width 112 height 17
type input "0367791977"
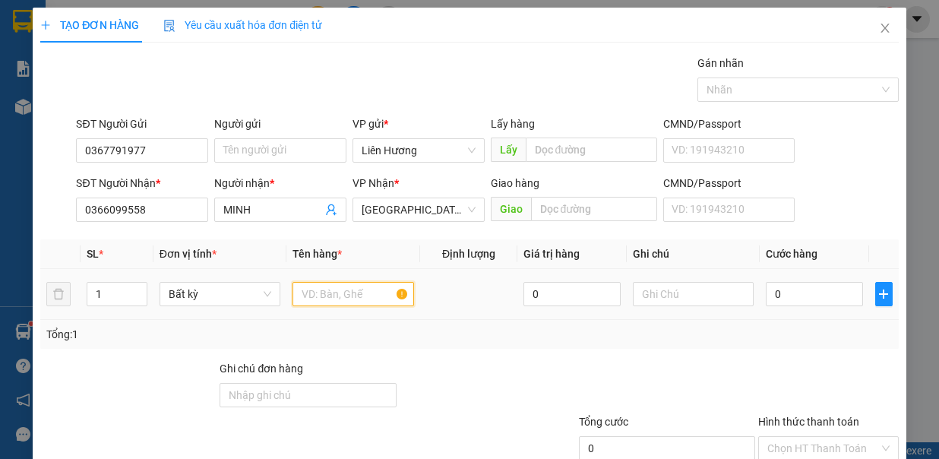
click at [331, 282] on input "text" at bounding box center [353, 294] width 122 height 24
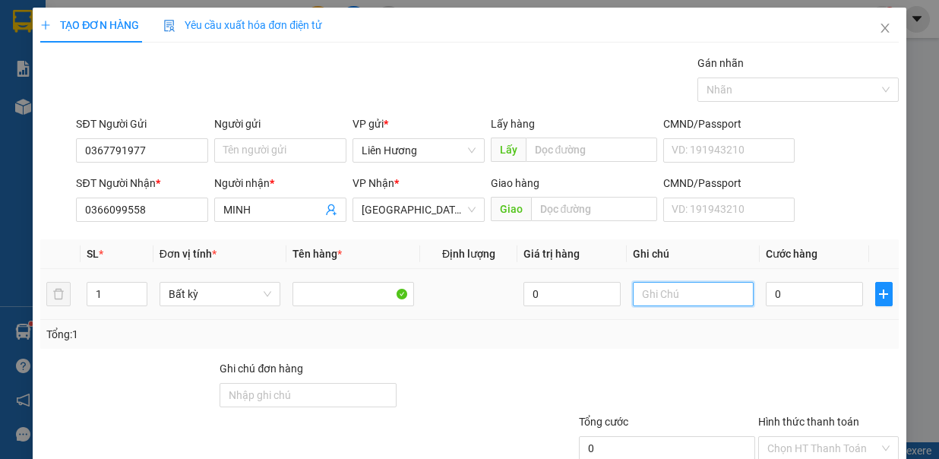
click at [659, 287] on input "text" at bounding box center [694, 294] width 122 height 24
type input "1 TH GIẤY - NHO"
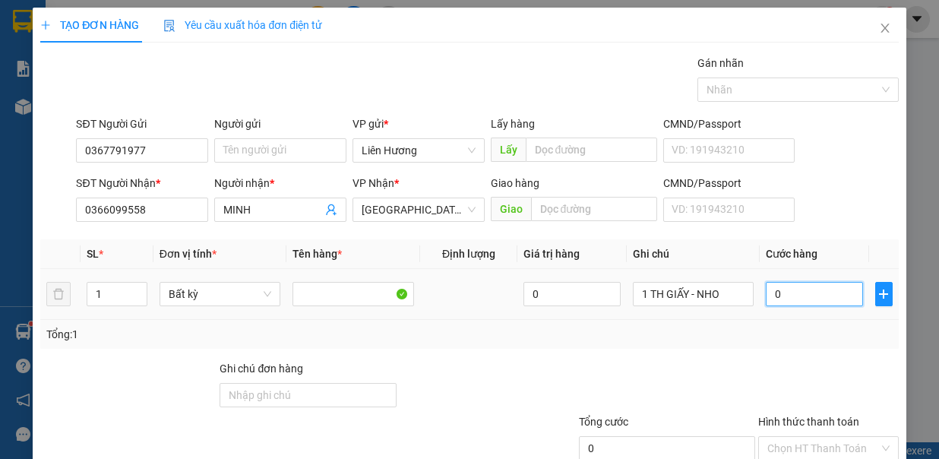
type input "4"
type input "40"
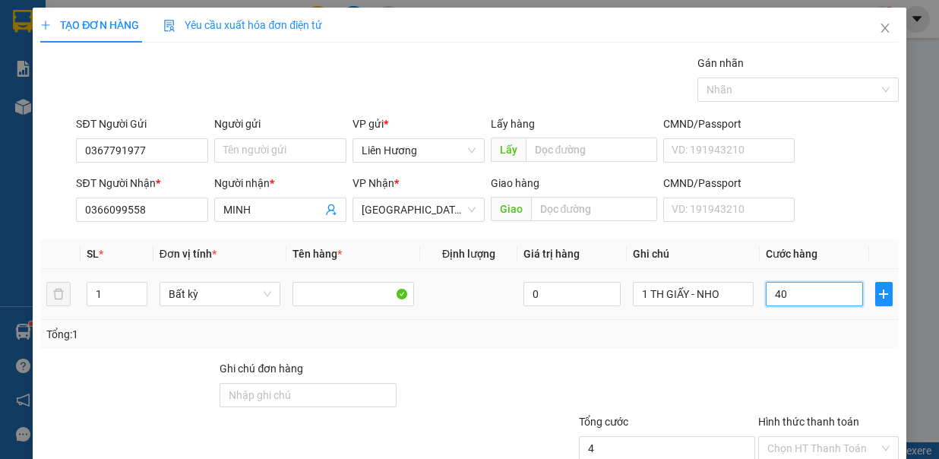
type input "40"
type input "40.000"
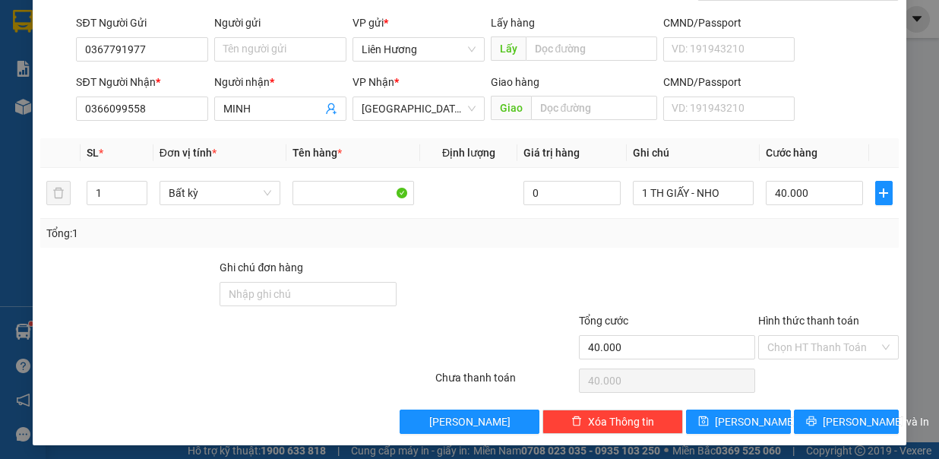
click at [799, 347] on input "Hình thức thanh toán" at bounding box center [823, 347] width 112 height 23
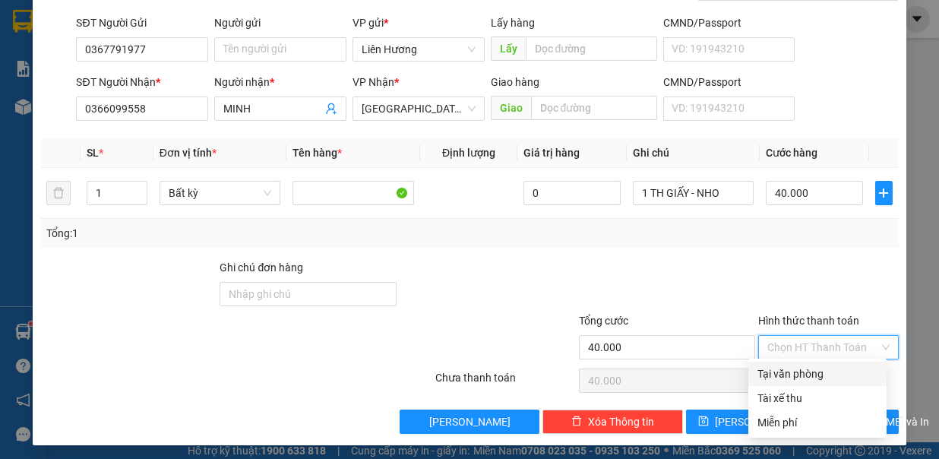
click at [798, 374] on div "Tại văn phòng" at bounding box center [817, 373] width 120 height 17
type input "0"
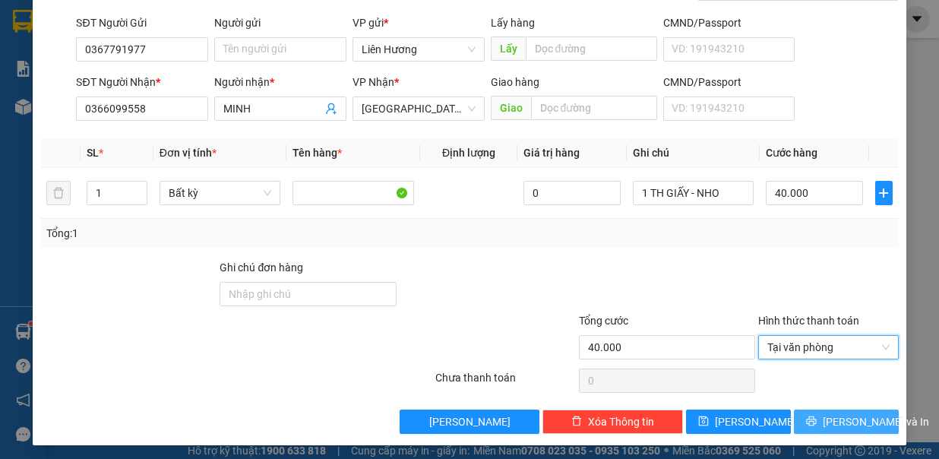
click at [827, 424] on span "Lưu và In" at bounding box center [876, 421] width 106 height 17
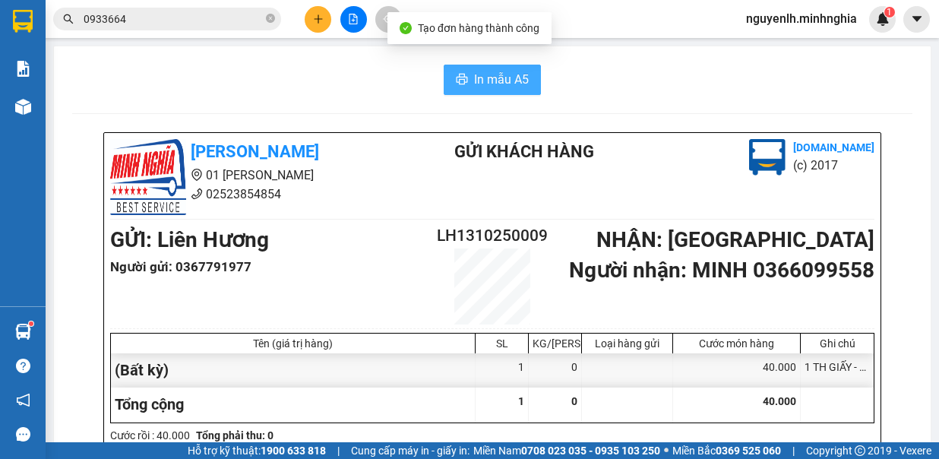
click at [502, 71] on span "In mẫu A5" at bounding box center [501, 79] width 55 height 19
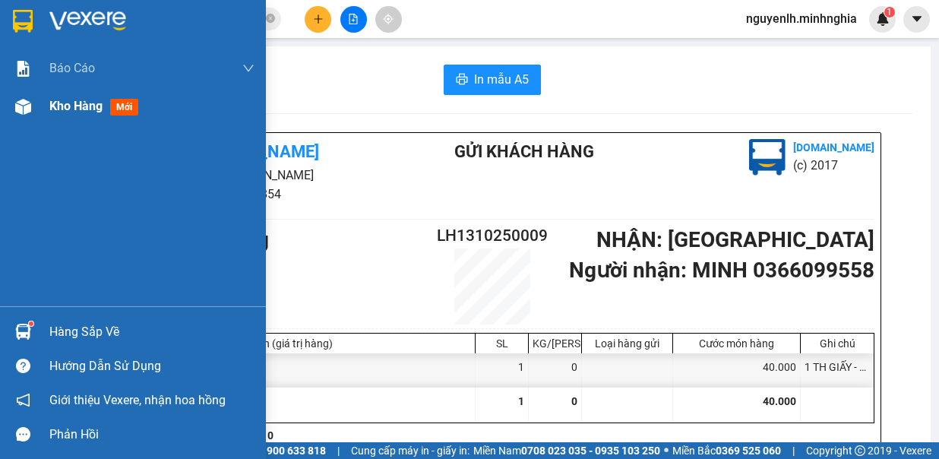
click at [33, 116] on div at bounding box center [23, 106] width 27 height 27
click at [35, 105] on div at bounding box center [23, 106] width 27 height 27
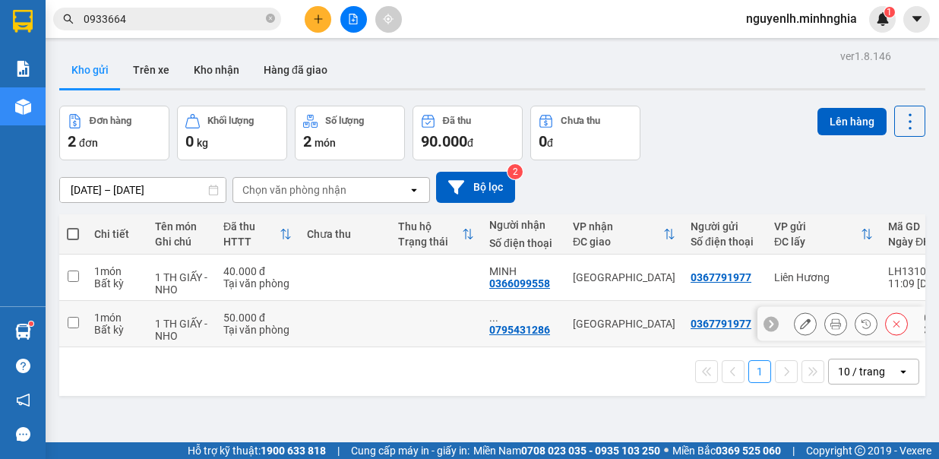
click at [800, 319] on icon at bounding box center [805, 323] width 11 height 11
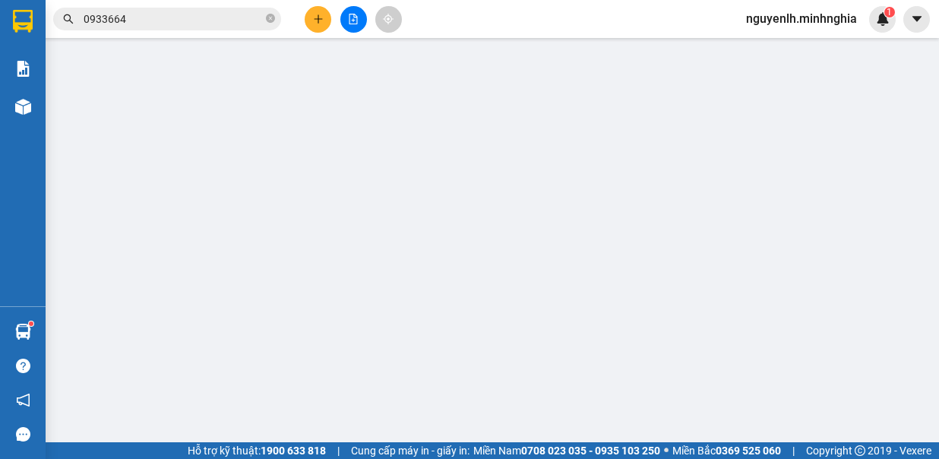
click at [787, 324] on div "Tổng: 1" at bounding box center [469, 337] width 858 height 29
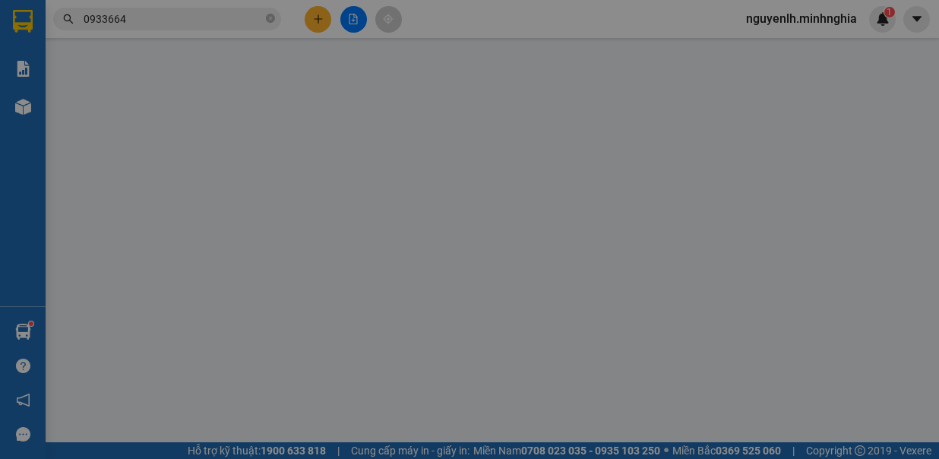
click at [267, 213] on div "SỬA ĐƠN HÀNG Lịch sử Ảnh kiện hàng Yêu cầu xuất hóa đơn điện tử Total Paid Fee …" at bounding box center [469, 229] width 939 height 459
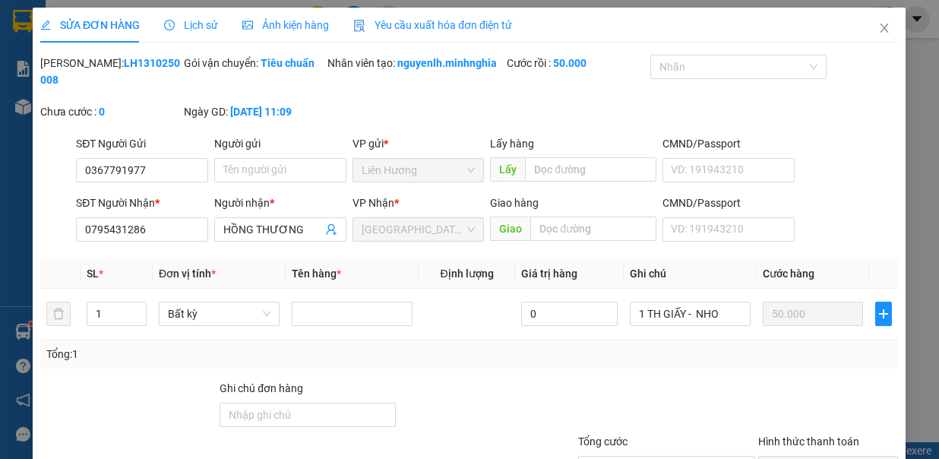
type input "0367791977"
type input "0795431286"
type input "50.000"
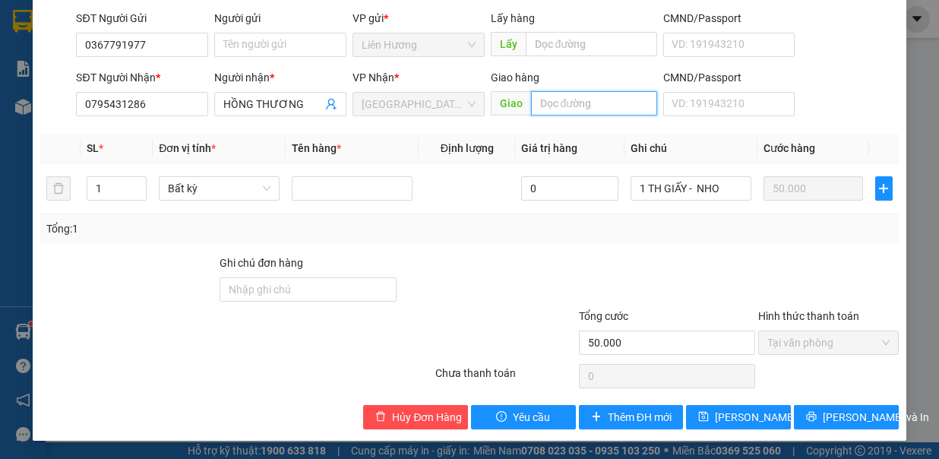
click at [551, 112] on input "text" at bounding box center [594, 103] width 126 height 24
type input "TRẢNG BOM"
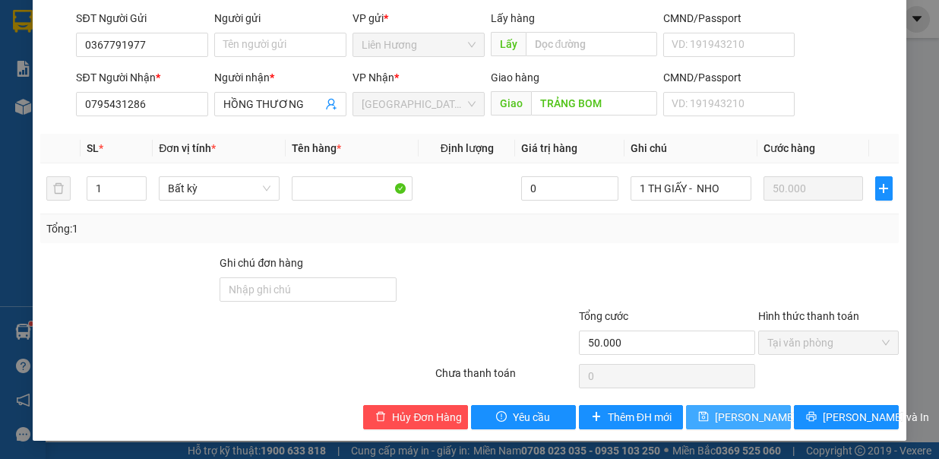
drag, startPoint x: 717, startPoint y: 412, endPoint x: 393, endPoint y: 305, distance: 340.8
click at [717, 412] on span "Lưu thay đổi" at bounding box center [776, 417] width 122 height 17
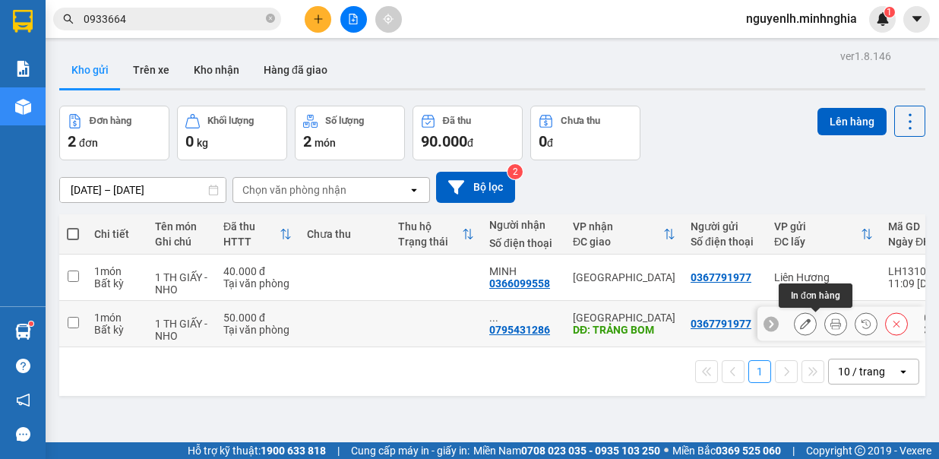
click at [830, 319] on icon at bounding box center [835, 323] width 11 height 11
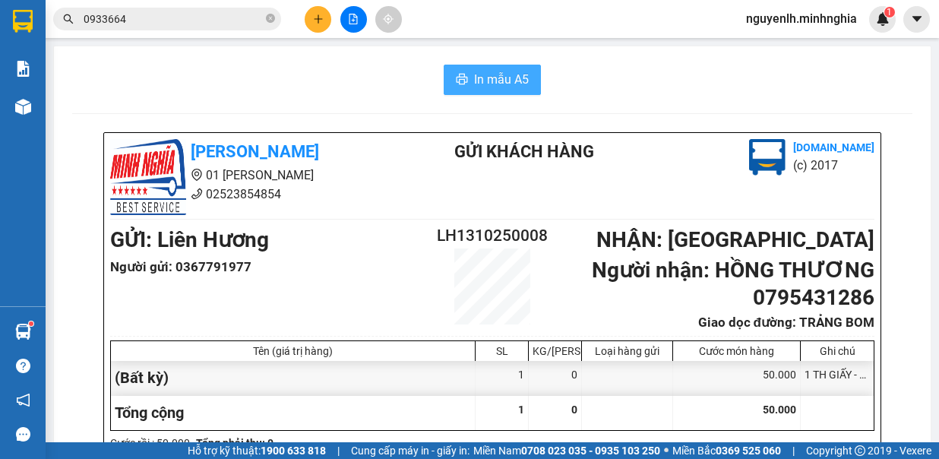
click at [489, 81] on span "In mẫu A5" at bounding box center [501, 79] width 55 height 19
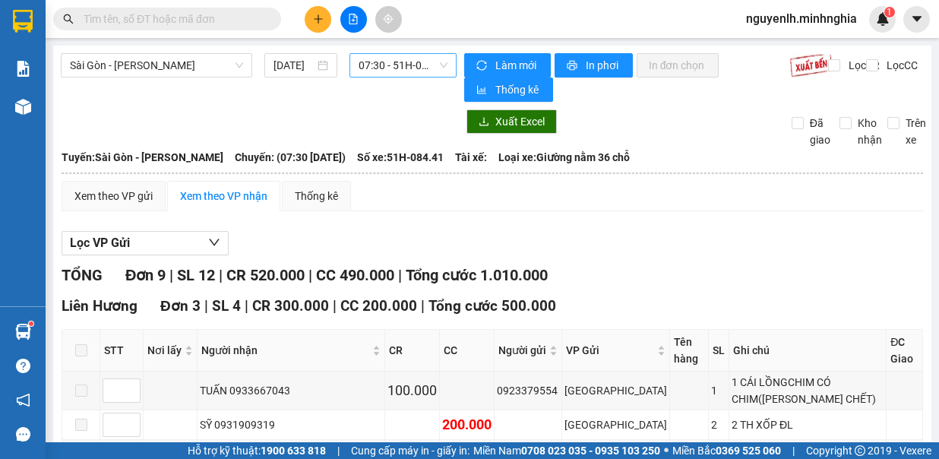
click at [374, 58] on span "07:30 - 51H-084.41" at bounding box center [403, 65] width 89 height 23
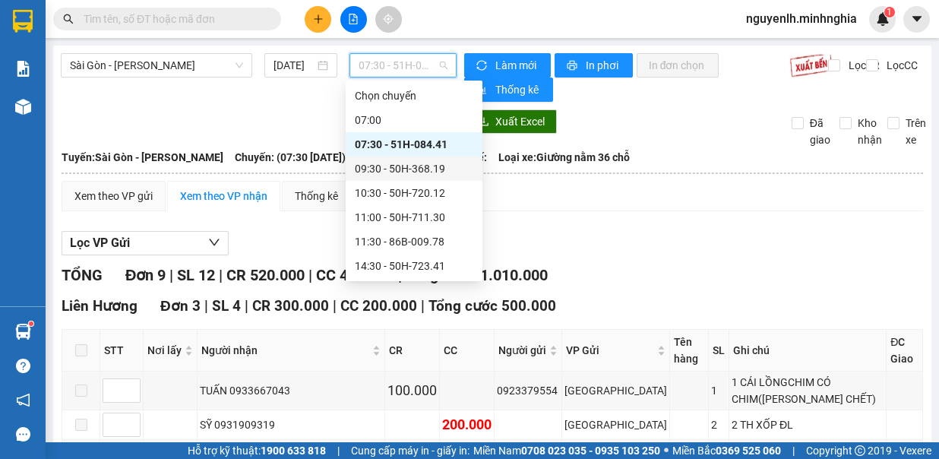
drag, startPoint x: 432, startPoint y: 166, endPoint x: 784, endPoint y: 295, distance: 374.4
click at [433, 166] on div "09:30 - 50H-368.19" at bounding box center [414, 168] width 118 height 17
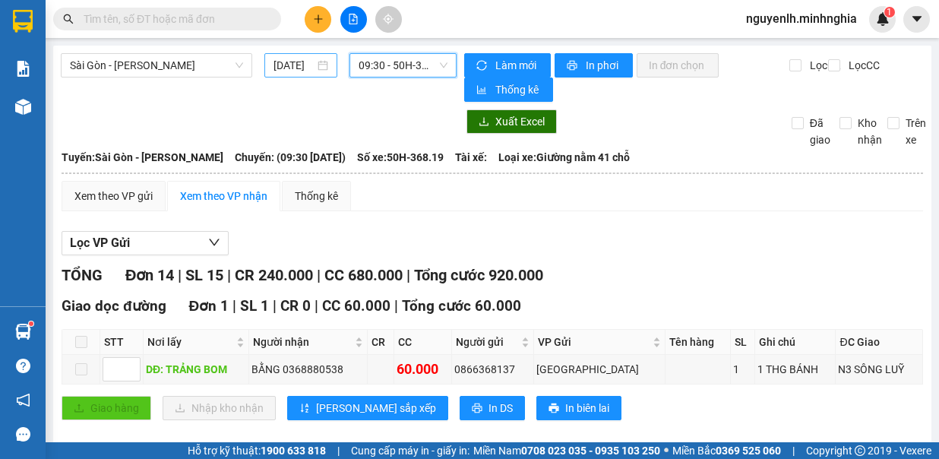
click at [297, 62] on input "[DATE]" at bounding box center [293, 65] width 41 height 17
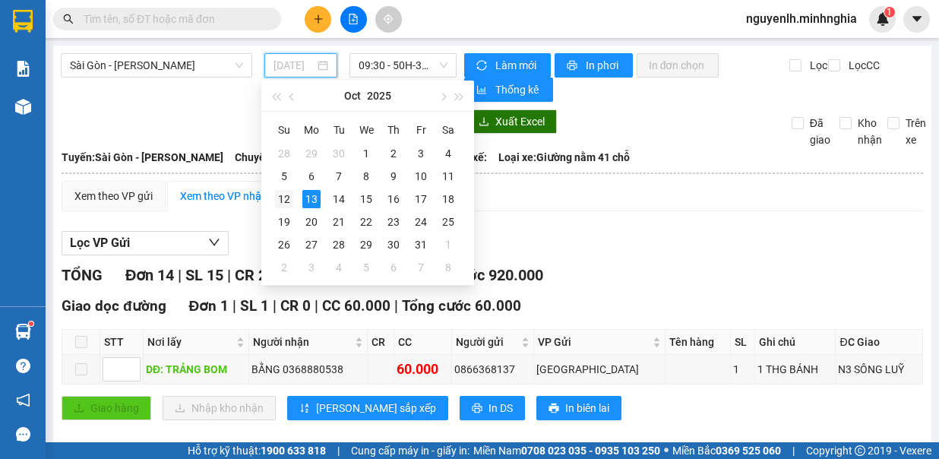
click at [282, 190] on div "12" at bounding box center [284, 199] width 18 height 18
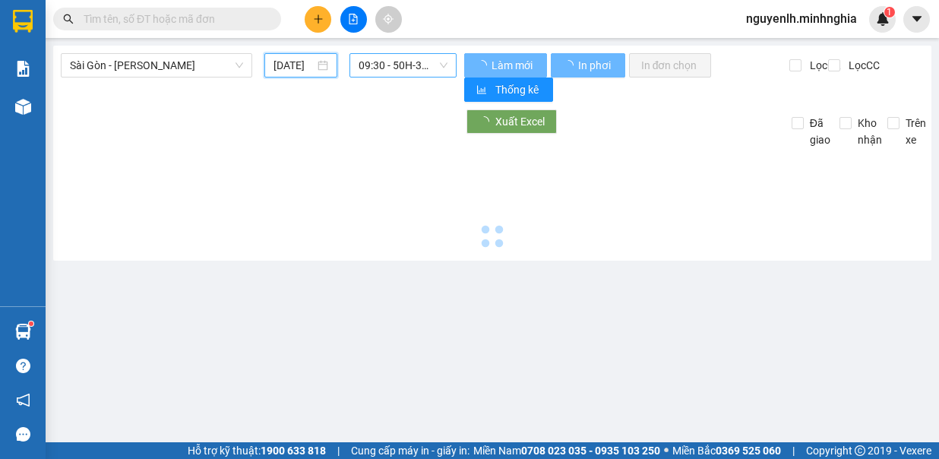
click at [386, 58] on span "09:30 - 50H-368.19" at bounding box center [403, 65] width 89 height 23
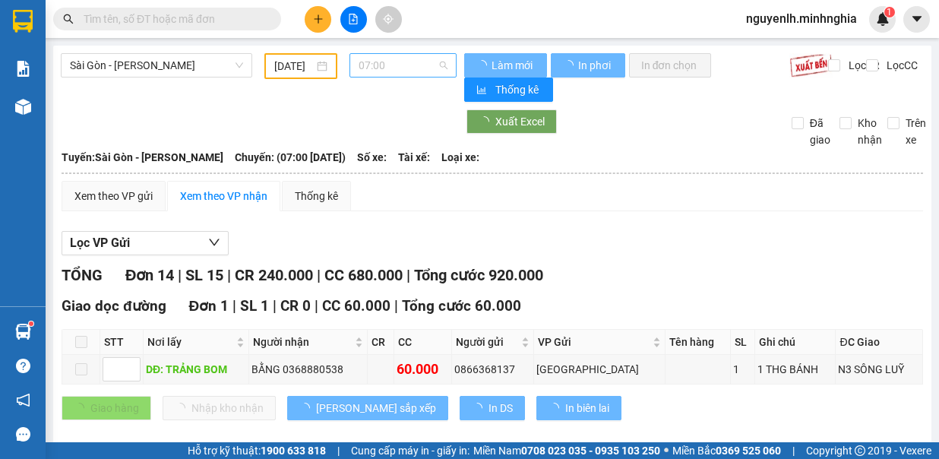
type input "12/10/2025"
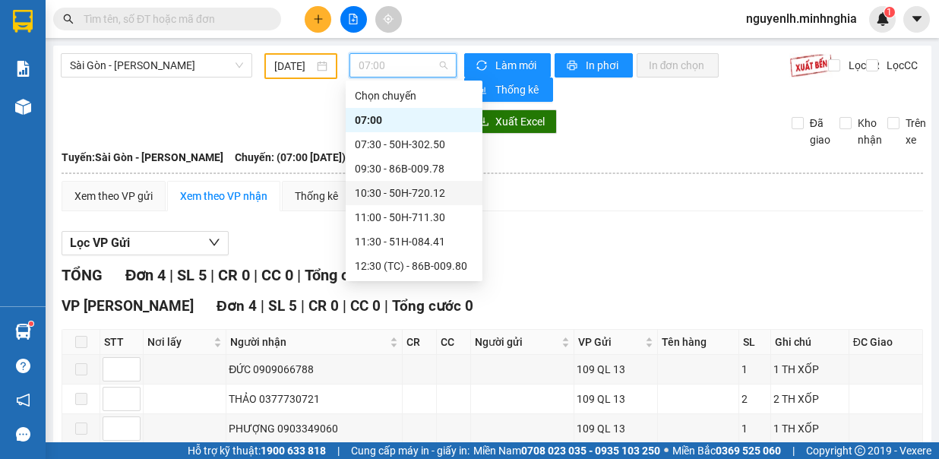
scroll to position [170, 0]
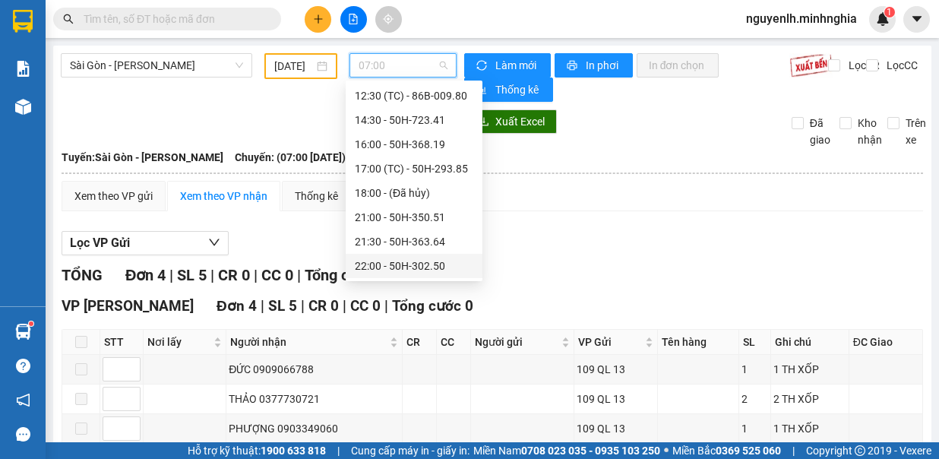
click at [437, 268] on div "22:00 - 50H-302.50" at bounding box center [414, 265] width 118 height 17
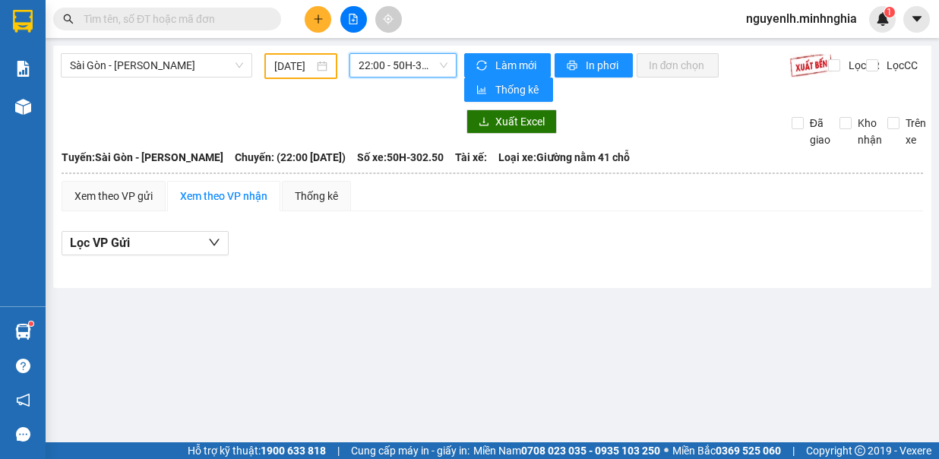
drag, startPoint x: 400, startPoint y: 68, endPoint x: 401, endPoint y: 77, distance: 8.5
click at [400, 68] on span "22:00 - 50H-302.50" at bounding box center [403, 65] width 89 height 23
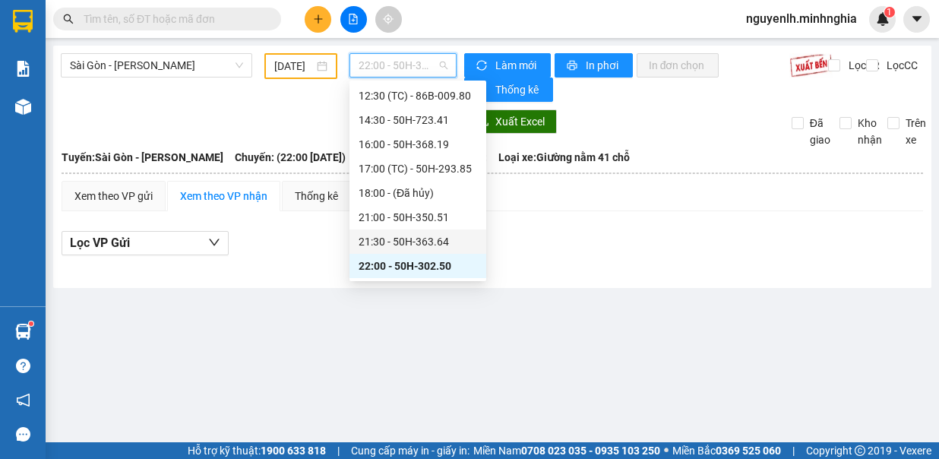
click at [438, 238] on div "21:30 - 50H-363.64" at bounding box center [418, 241] width 118 height 17
